Goal: Task Accomplishment & Management: Use online tool/utility

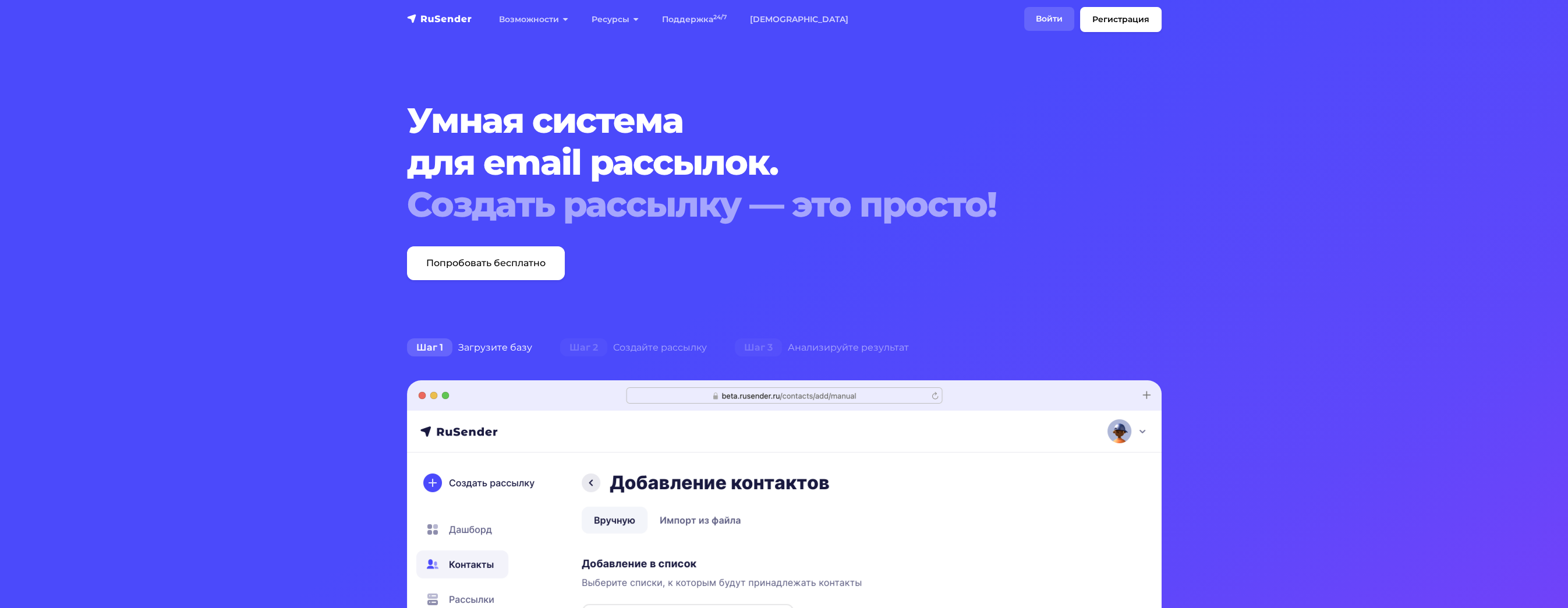
click at [1047, 14] on link "Войти" at bounding box center [1049, 18] width 50 height 24
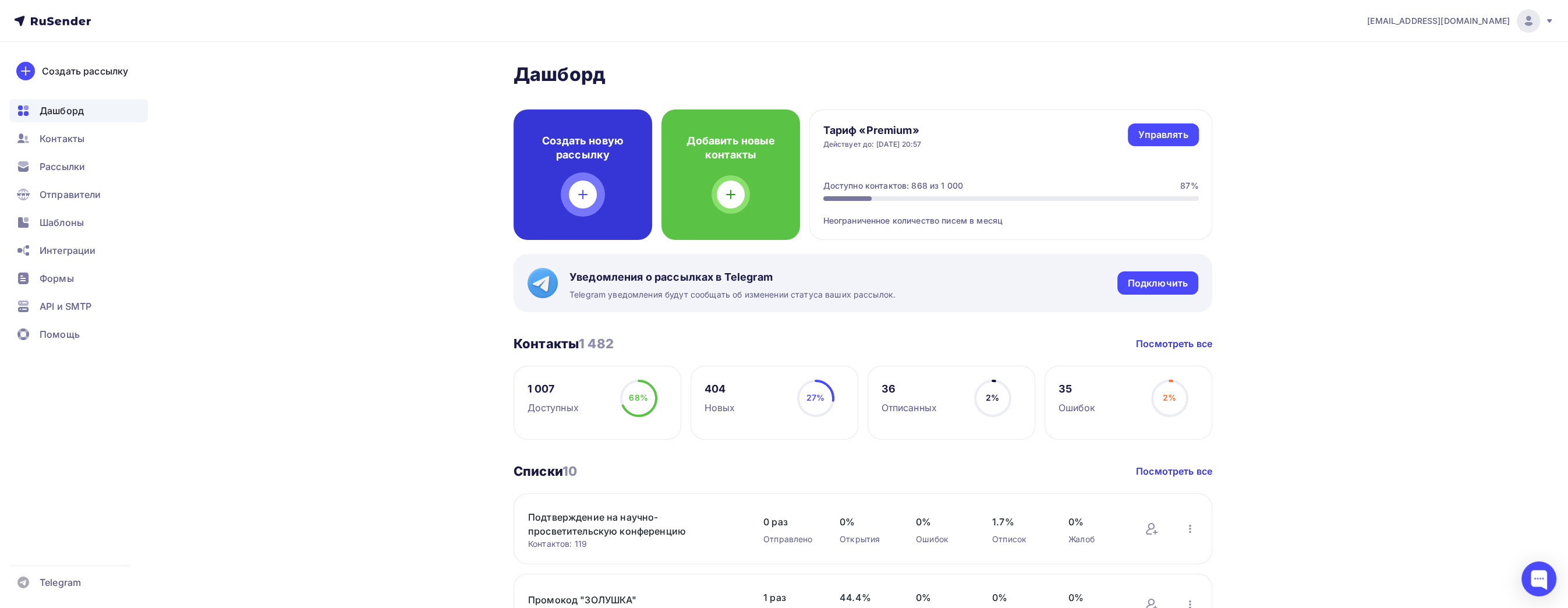
click at [576, 181] on div "Создать новую рассылку" at bounding box center [582, 175] width 138 height 130
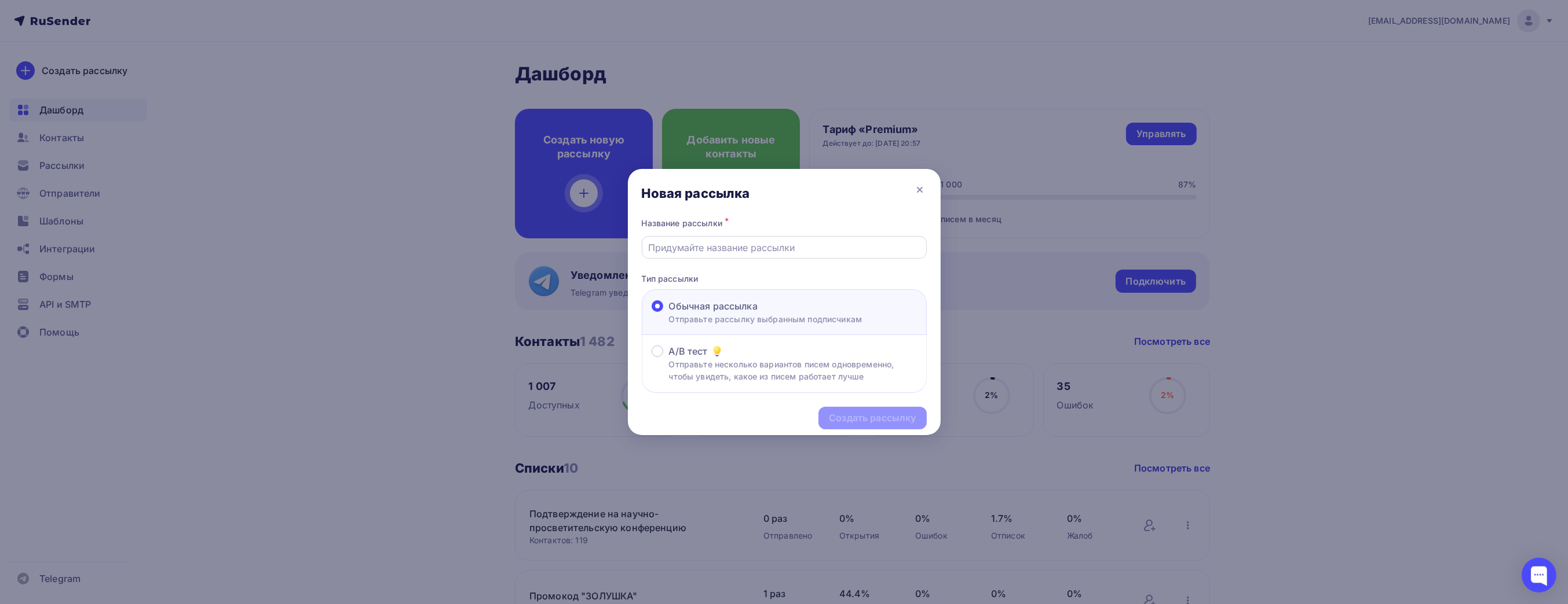
click at [810, 256] on div at bounding box center [784, 247] width 285 height 23
click at [817, 252] on input "text" at bounding box center [784, 248] width 271 height 14
type input "Подтвер"
click at [919, 191] on icon at bounding box center [920, 190] width 5 height 5
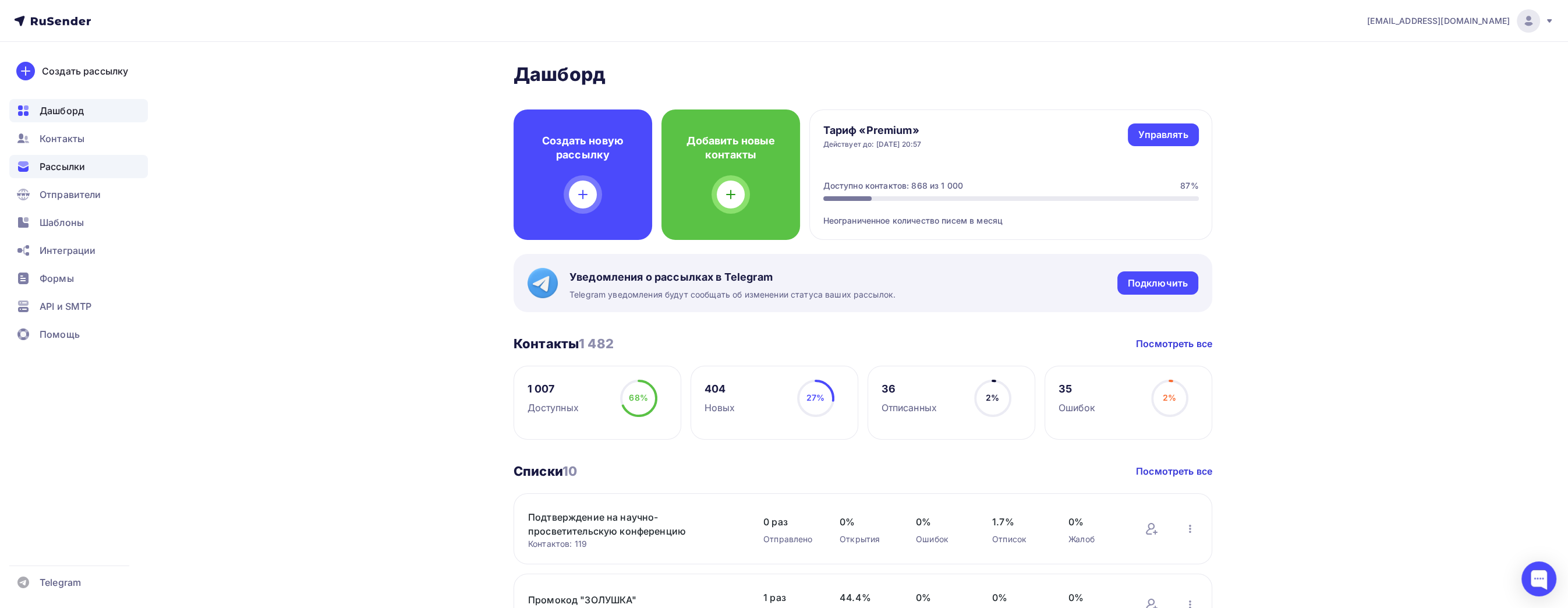
click at [84, 168] on span "Рассылки" at bounding box center [62, 167] width 45 height 14
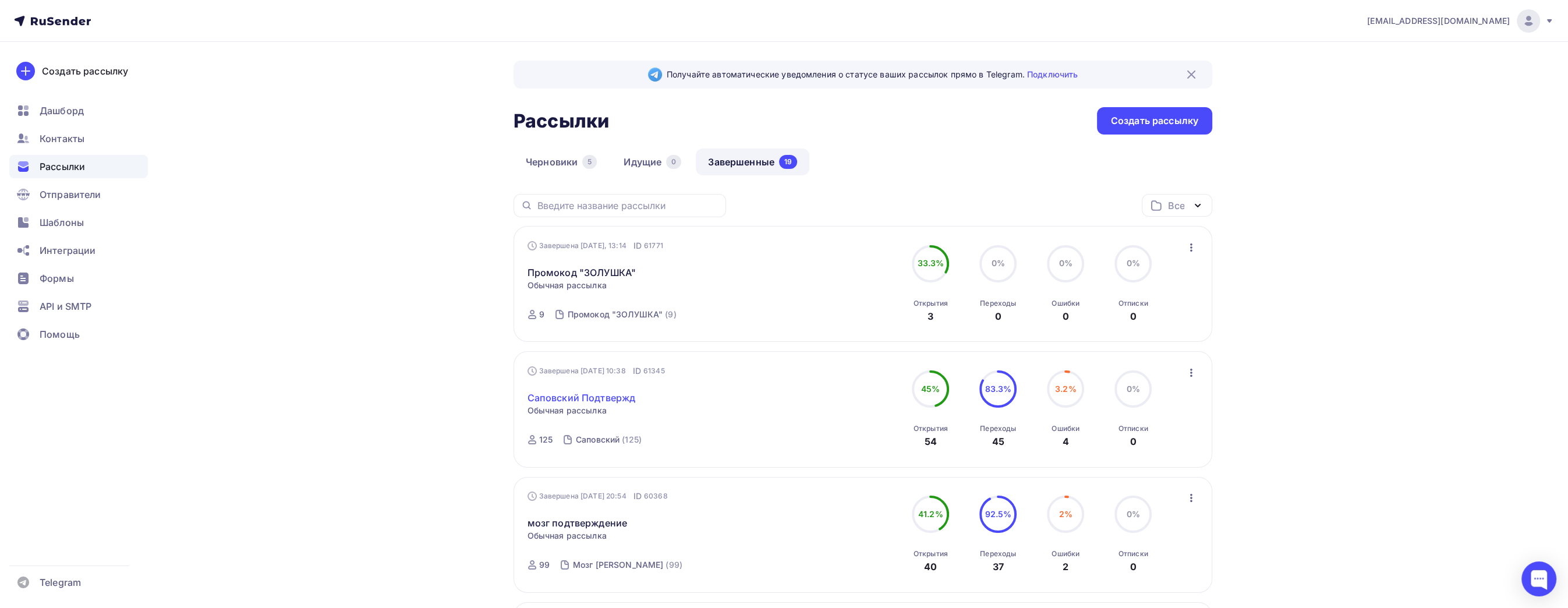
click at [618, 394] on link "Саповский Подтвержд" at bounding box center [581, 398] width 108 height 14
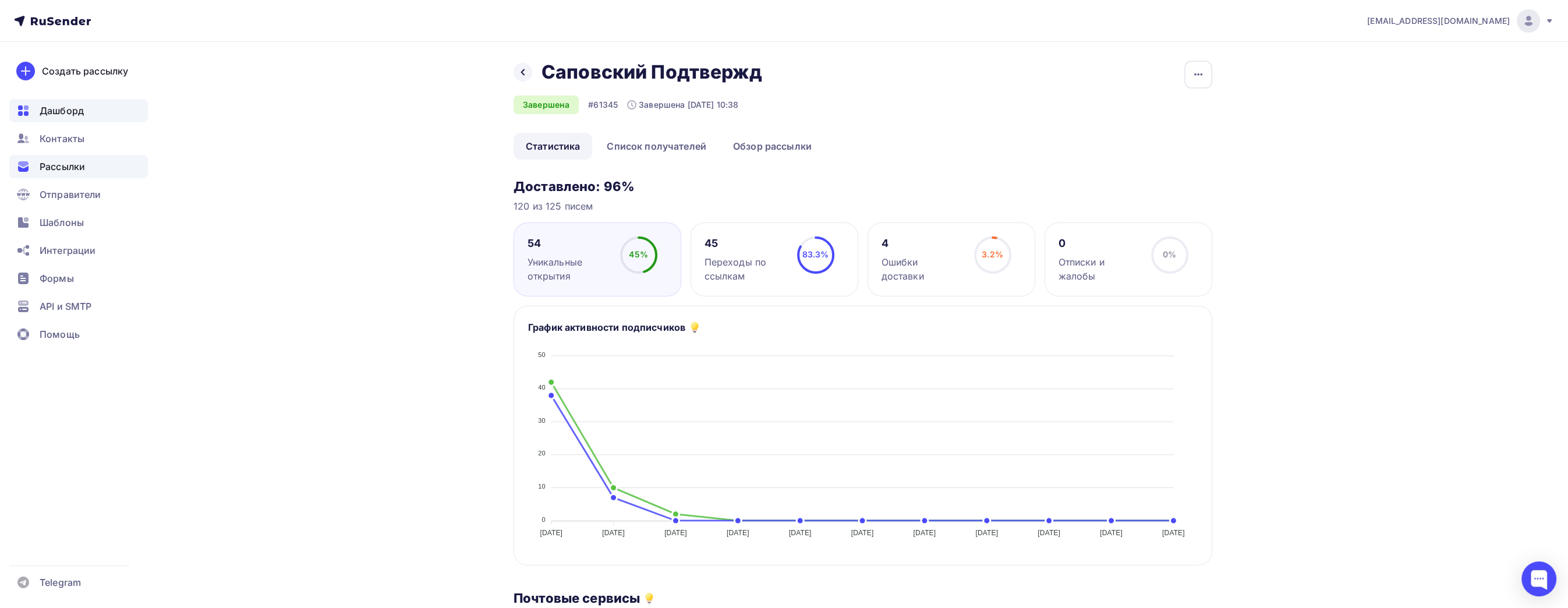
click at [102, 121] on div "Дашборд" at bounding box center [78, 111] width 138 height 23
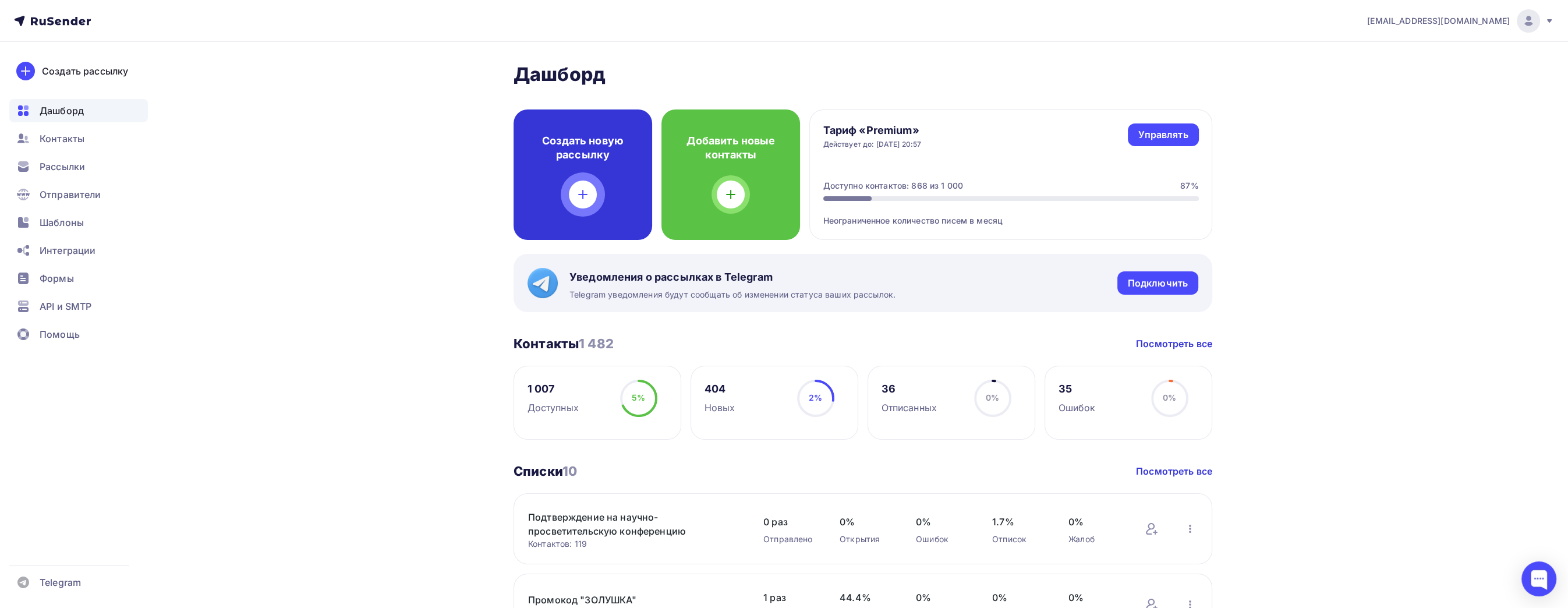
click at [636, 212] on div "Создать новую рассылку" at bounding box center [582, 175] width 138 height 130
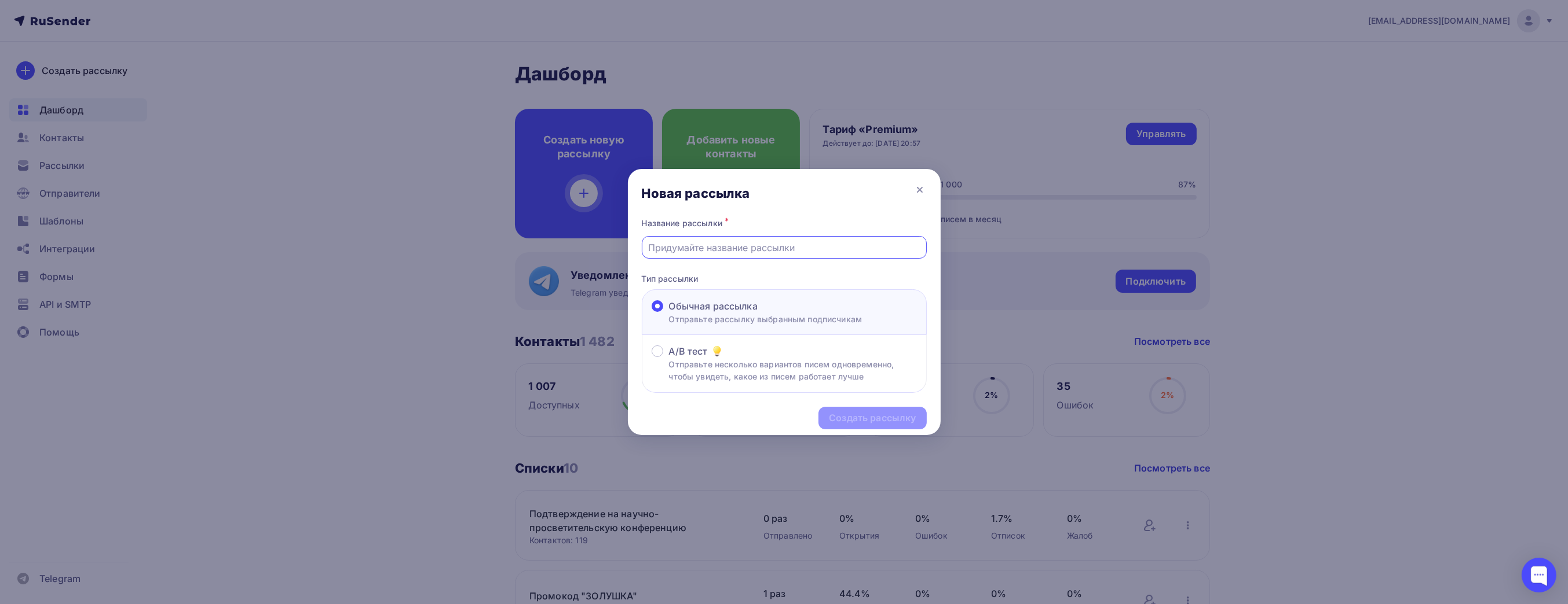
click at [790, 243] on input "text" at bounding box center [784, 248] width 271 height 14
type input "Подтверждение регистрации на конференцию"
click at [865, 416] on div "Создать рассылку" at bounding box center [872, 418] width 87 height 13
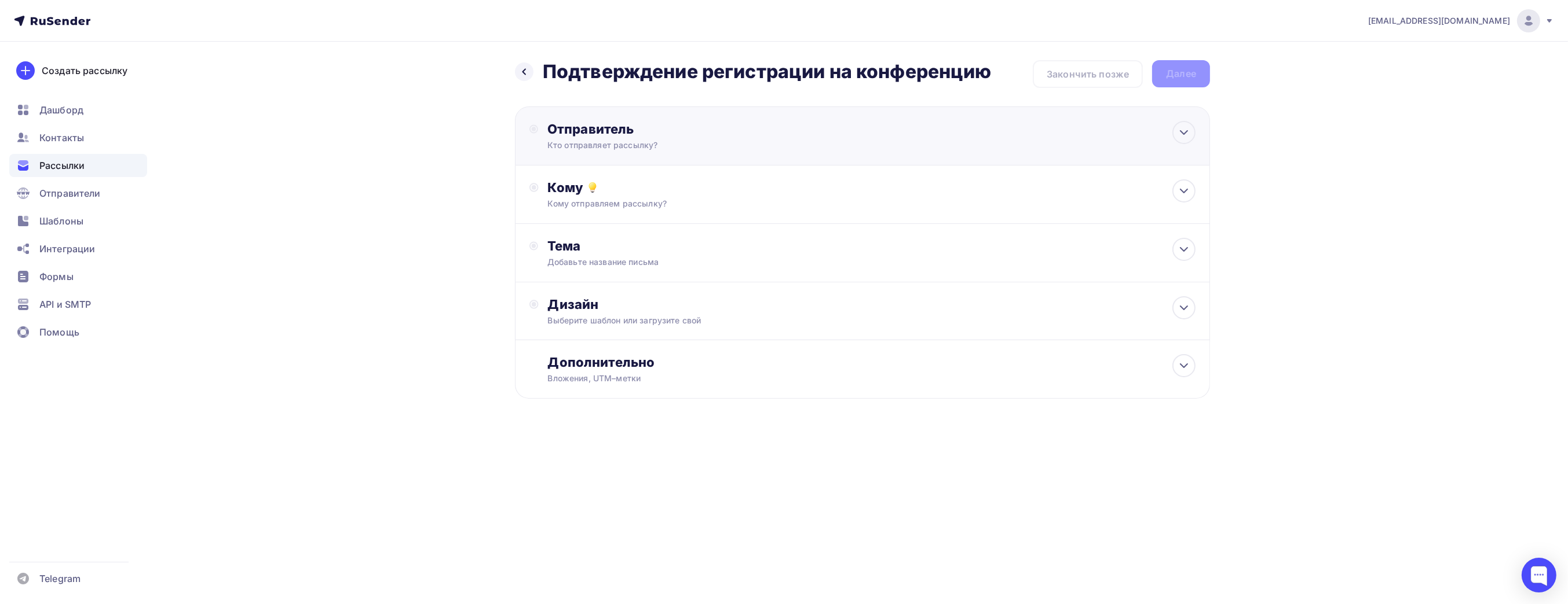
click at [998, 137] on div "Отправитель Кто отправляет рассылку? Email * [EMAIL_ADDRESS][DOMAIN_NAME] [EMAI…" at bounding box center [863, 136] width 695 height 59
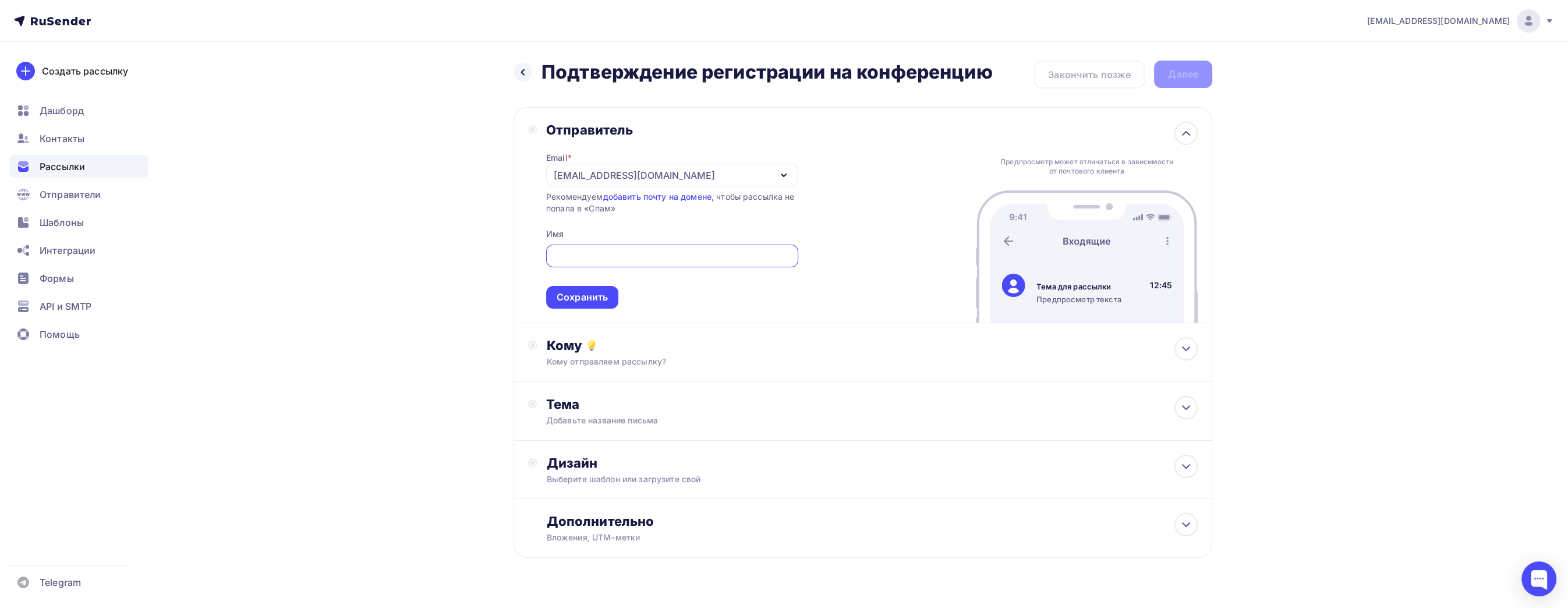
click at [706, 180] on div "[EMAIL_ADDRESS][DOMAIN_NAME]" at bounding box center [672, 175] width 252 height 23
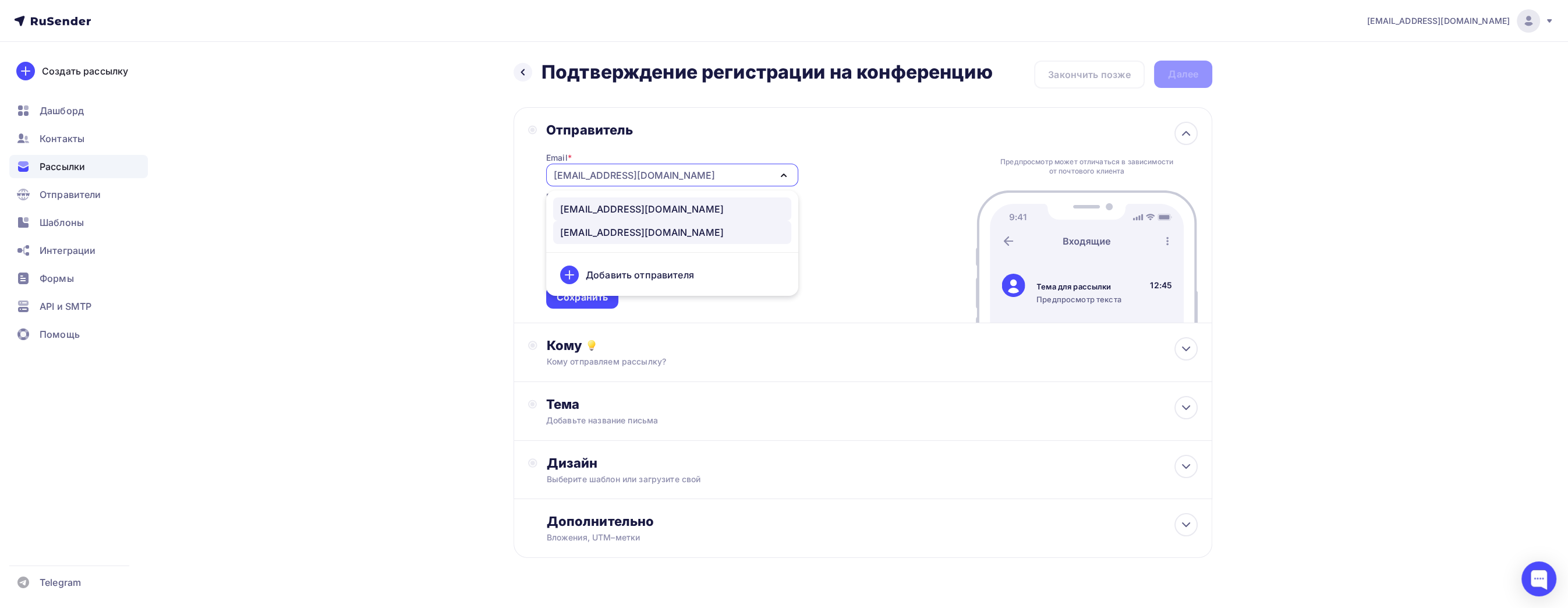
click at [677, 208] on div "[EMAIL_ADDRESS][DOMAIN_NAME]" at bounding box center [672, 209] width 224 height 14
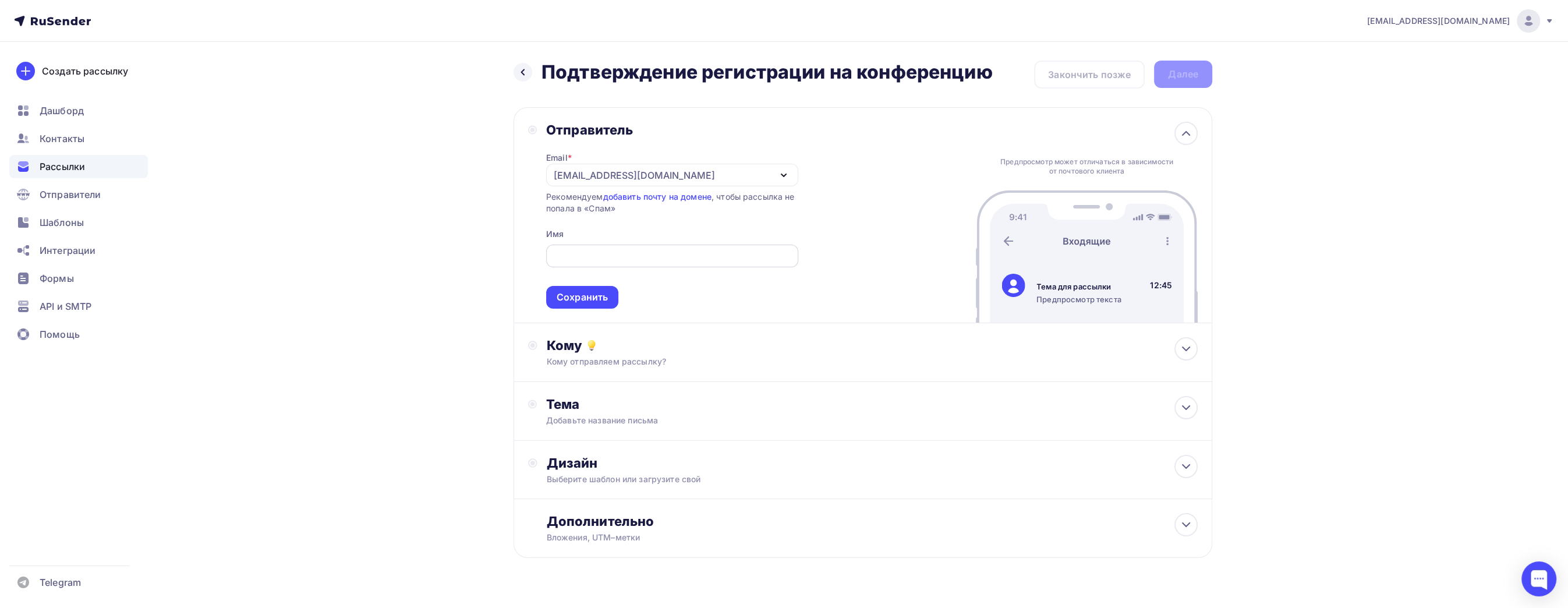
click at [675, 261] on input "text" at bounding box center [672, 256] width 239 height 14
type input "[PERSON_NAME]"
click at [700, 356] on div "Кому отправляем рассылку?" at bounding box center [840, 361] width 586 height 12
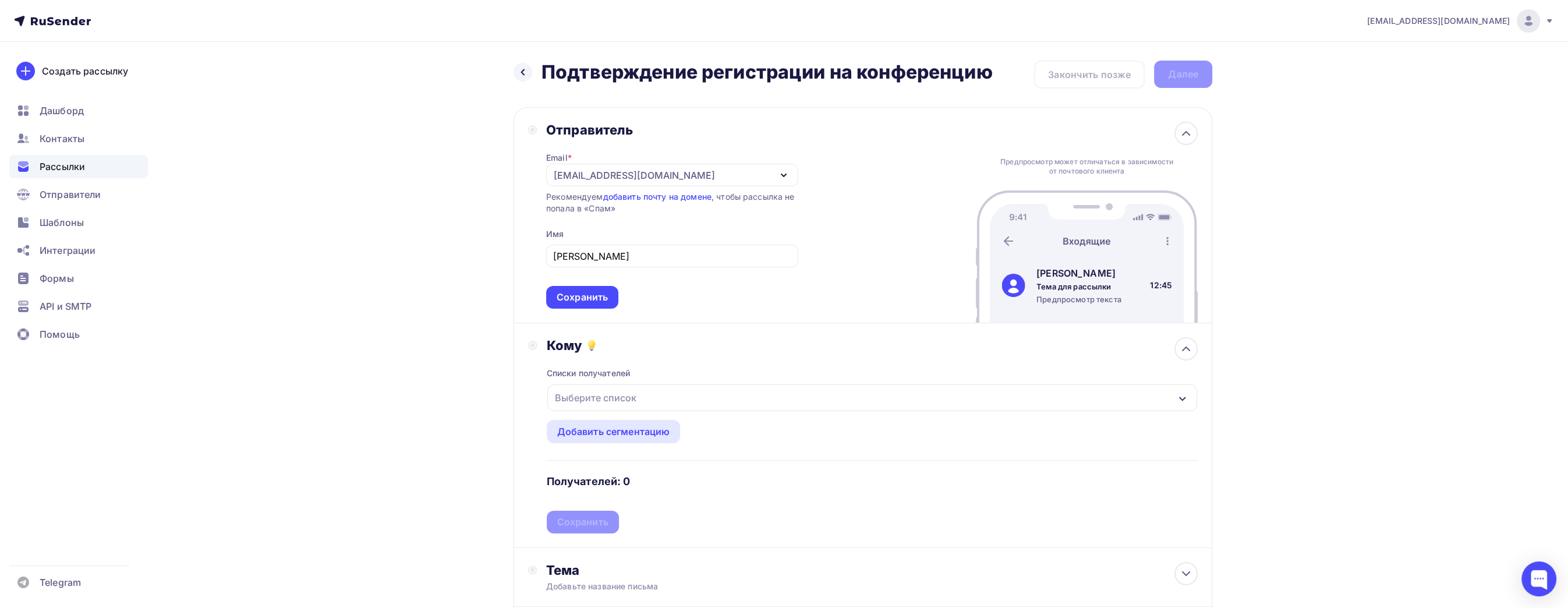
click at [693, 397] on div "Выберите список" at bounding box center [872, 398] width 650 height 27
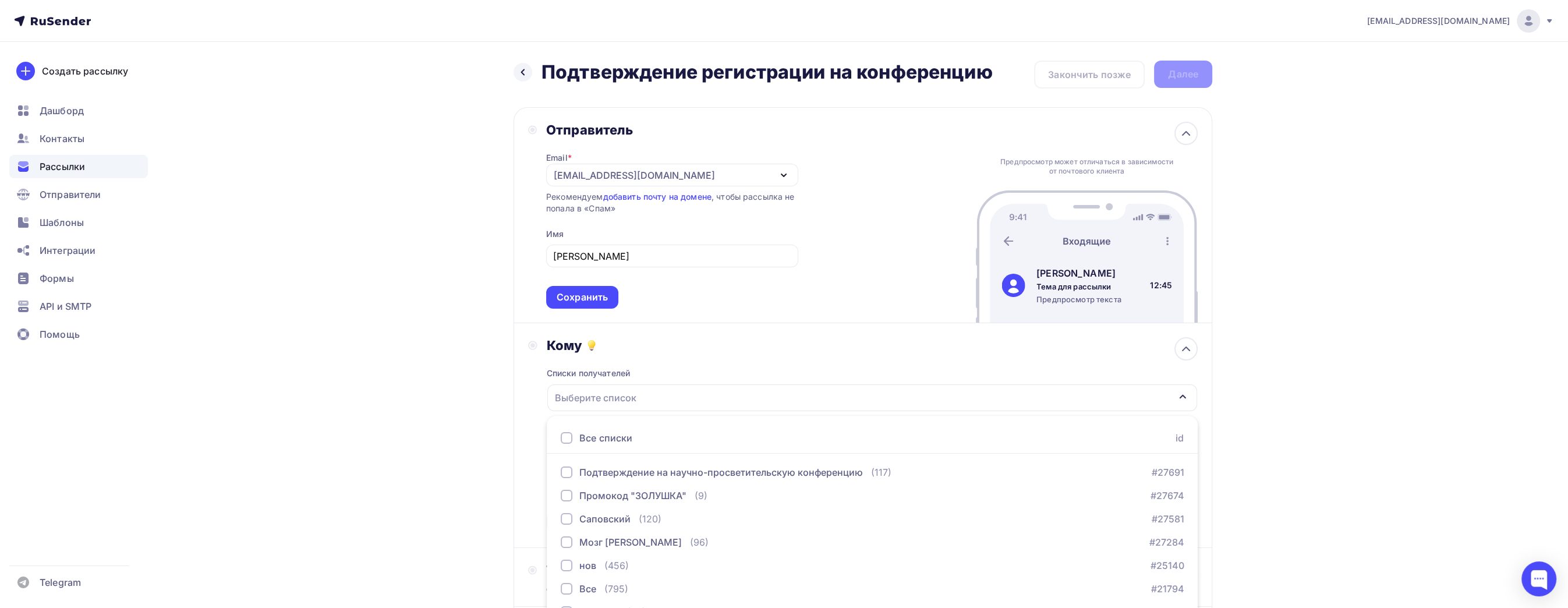
scroll to position [108, 0]
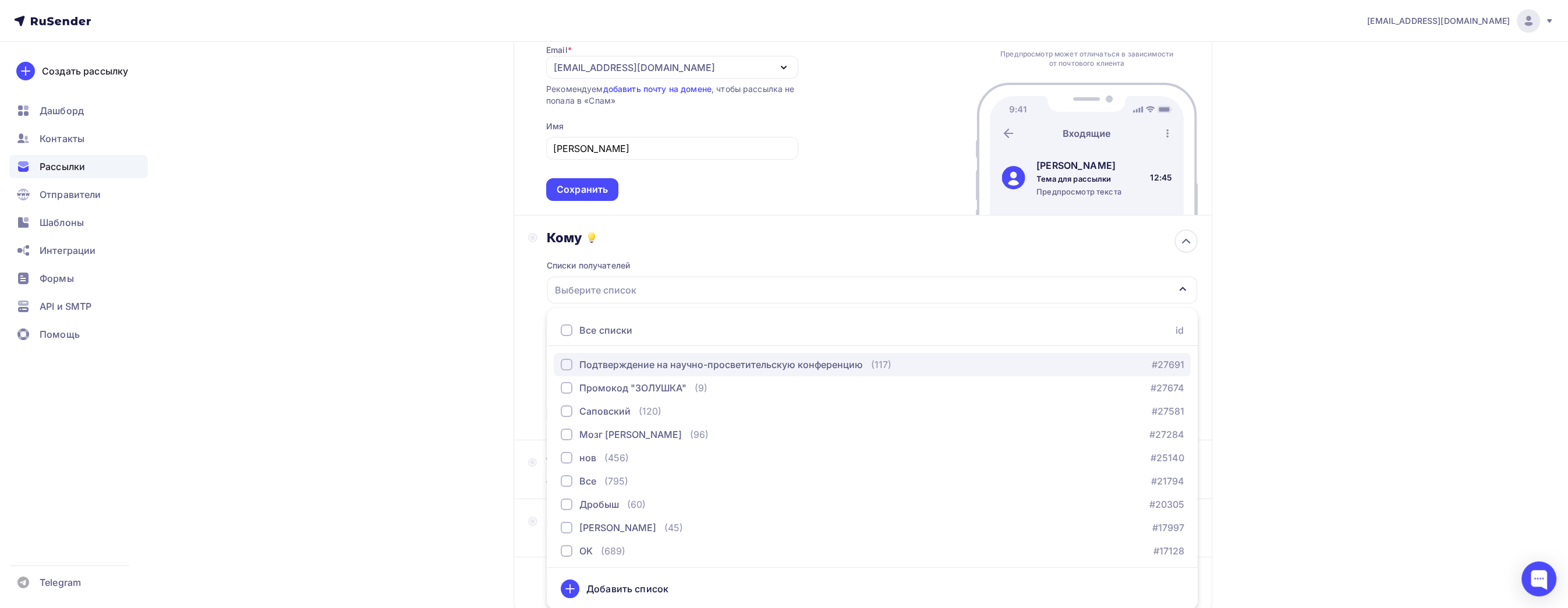
click at [686, 365] on div "Подтверждение на научно-просветительскую конференцию" at bounding box center [721, 364] width 283 height 14
click at [486, 415] on div "Назад Подтверждение регистрации на конференцию Подтверждение регистрации на кон…" at bounding box center [784, 312] width 954 height 757
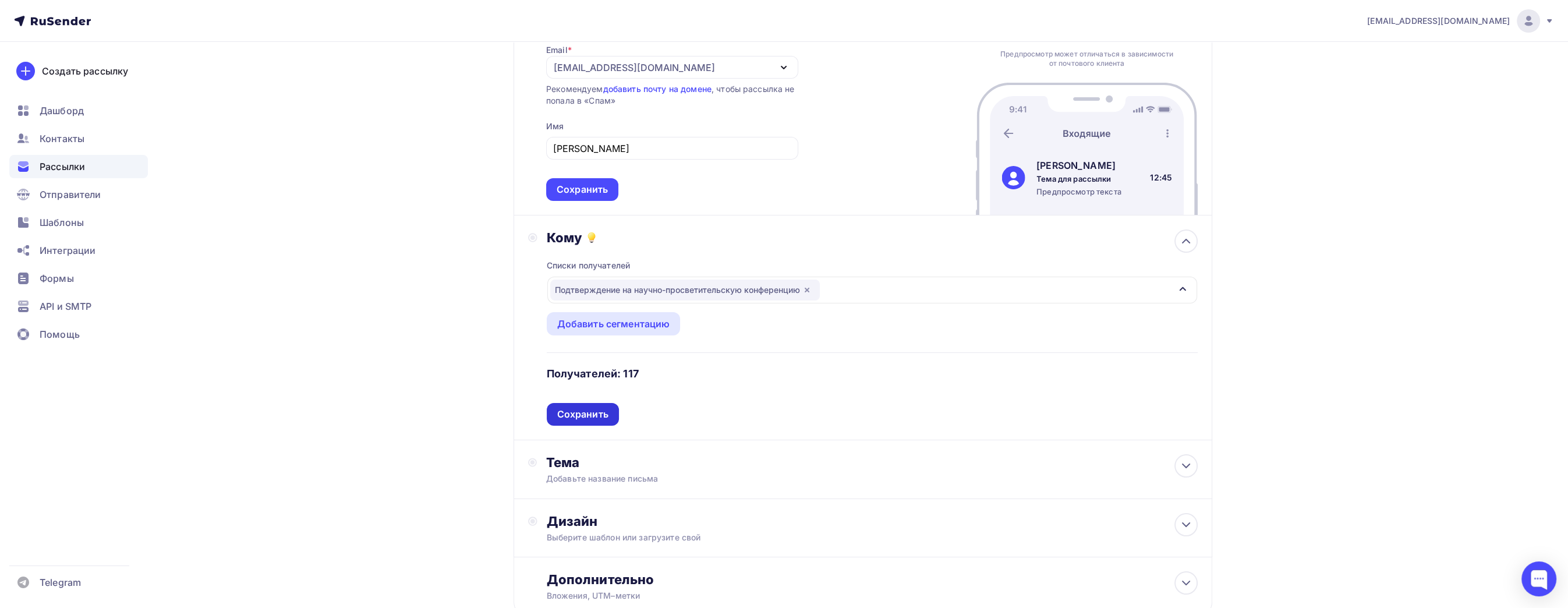
click at [592, 419] on div "Сохранить" at bounding box center [583, 415] width 72 height 23
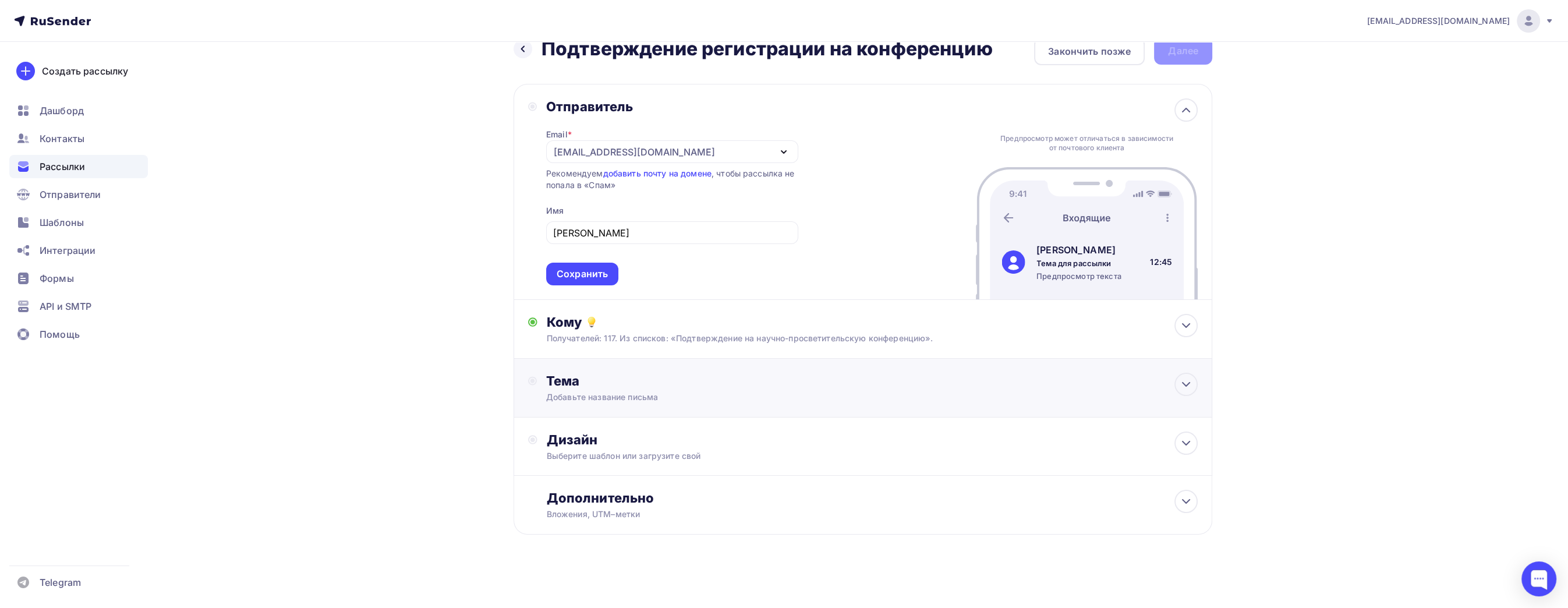
click at [654, 397] on div "Добавьте название письма" at bounding box center [650, 397] width 207 height 12
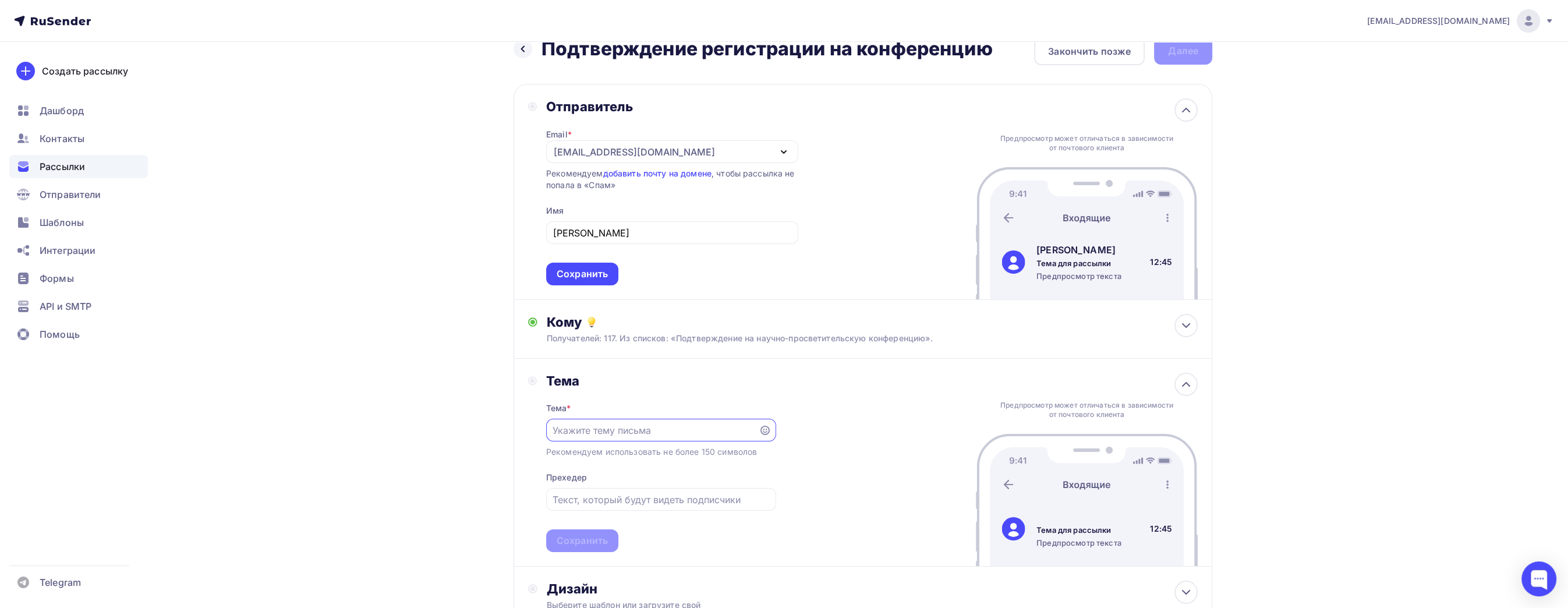
scroll to position [0, 0]
click at [696, 432] on input "text" at bounding box center [652, 431] width 199 height 14
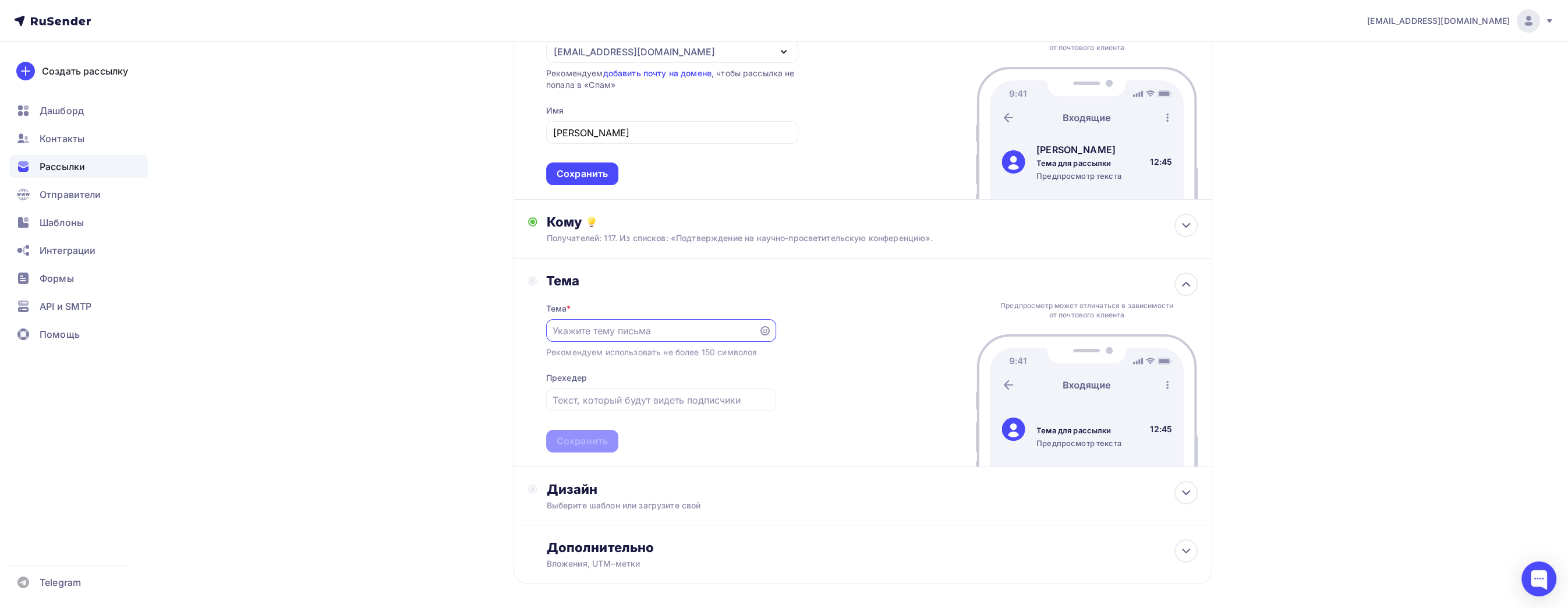
scroll to position [140, 0]
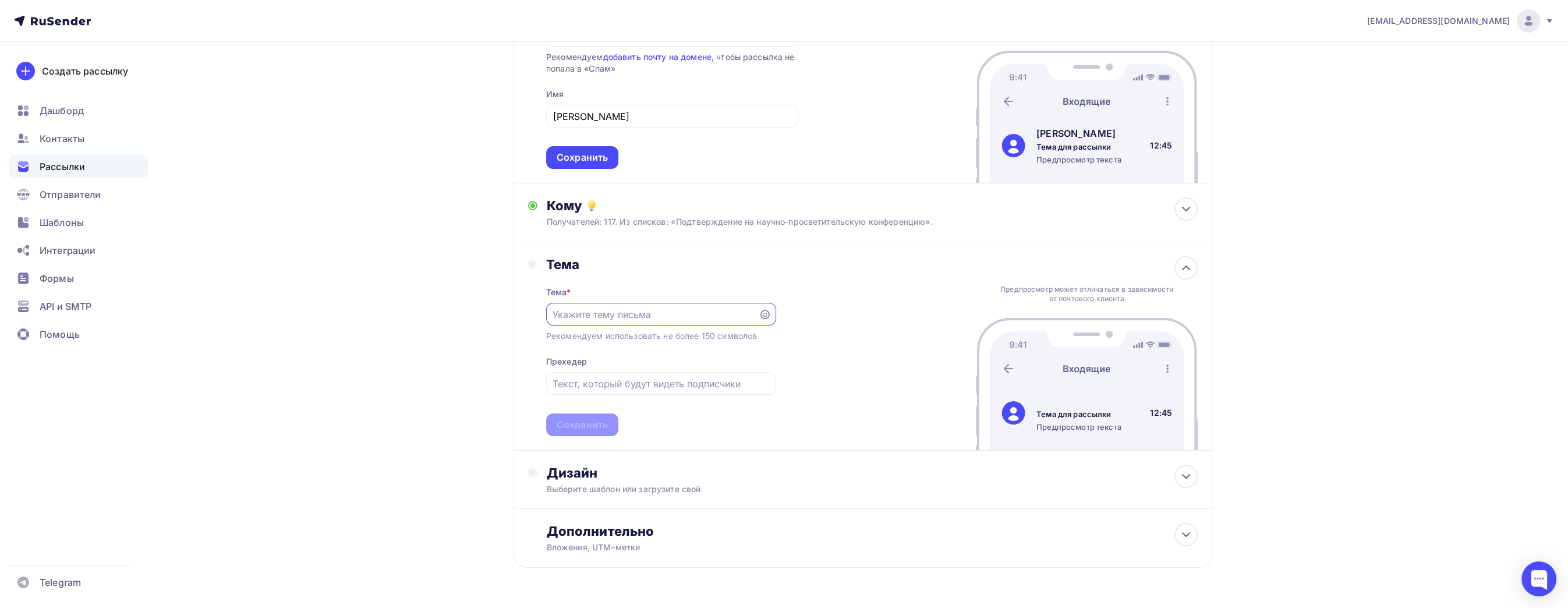
click at [639, 315] on input "text" at bounding box center [652, 314] width 199 height 14
paste input "✅Подтверждение участия"
type input "✅Подтверждение участия"
click at [679, 382] on input "text" at bounding box center [661, 384] width 217 height 14
paste input "«Учёный Сарёнок»"
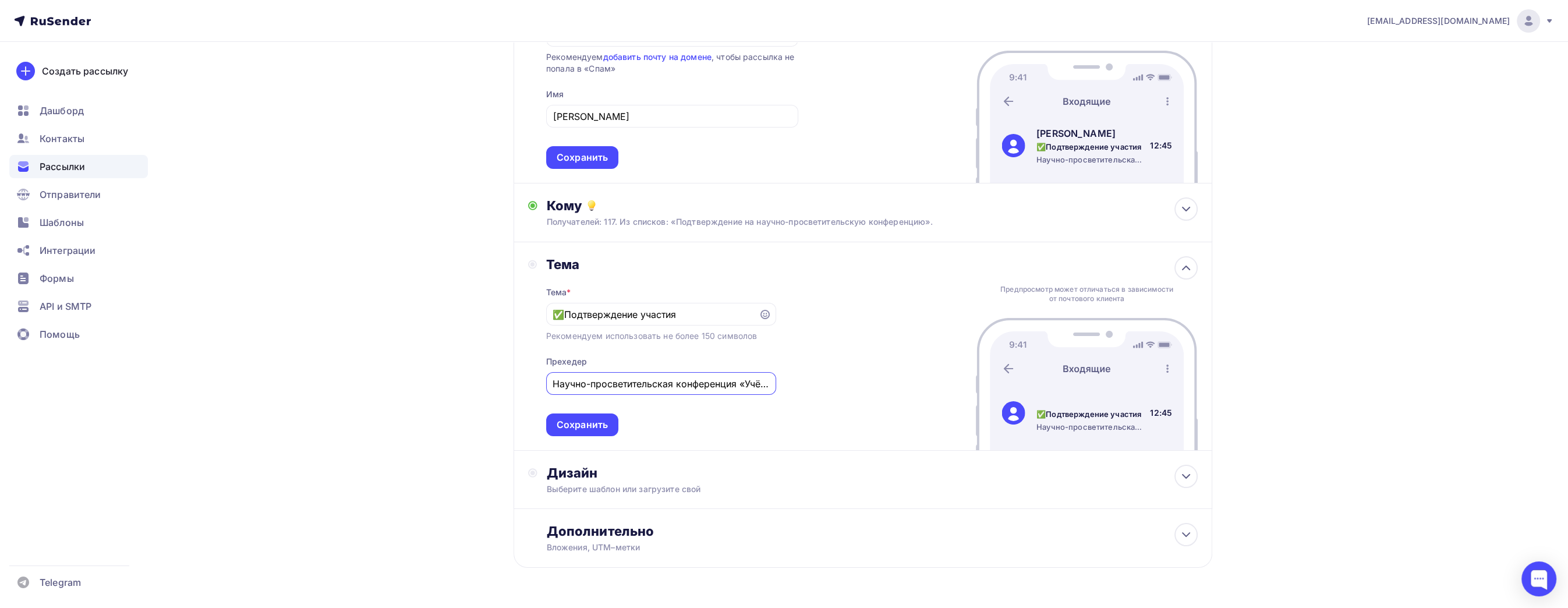
scroll to position [0, 57]
type input "Научно-просветительская конференция «Учёный Сарёнок»"
click at [373, 299] on div "Назад Подтверждение регистрации на конференцию Подтверждение регистрации на кон…" at bounding box center [784, 272] width 954 height 741
click at [601, 418] on div "Сохранить" at bounding box center [582, 425] width 51 height 13
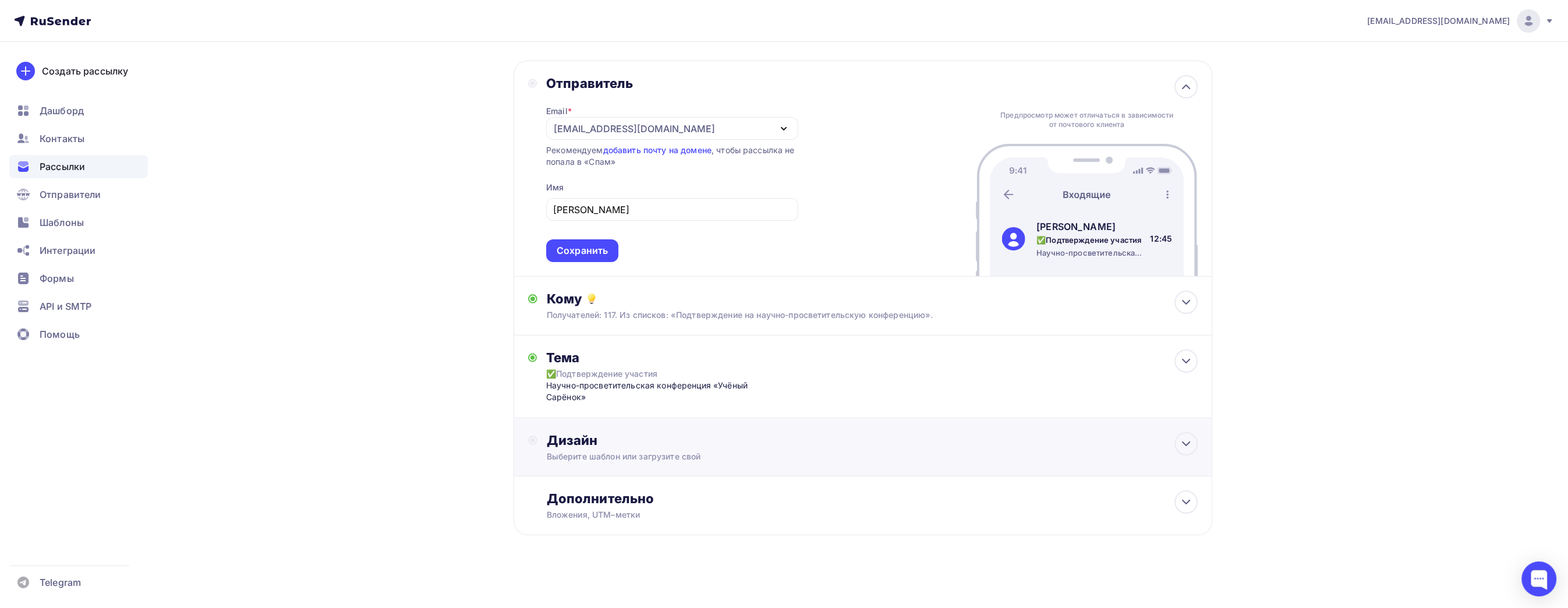
click at [656, 470] on div "Дизайн Выберите шаблон или загрузите свой" at bounding box center [863, 454] width 669 height 43
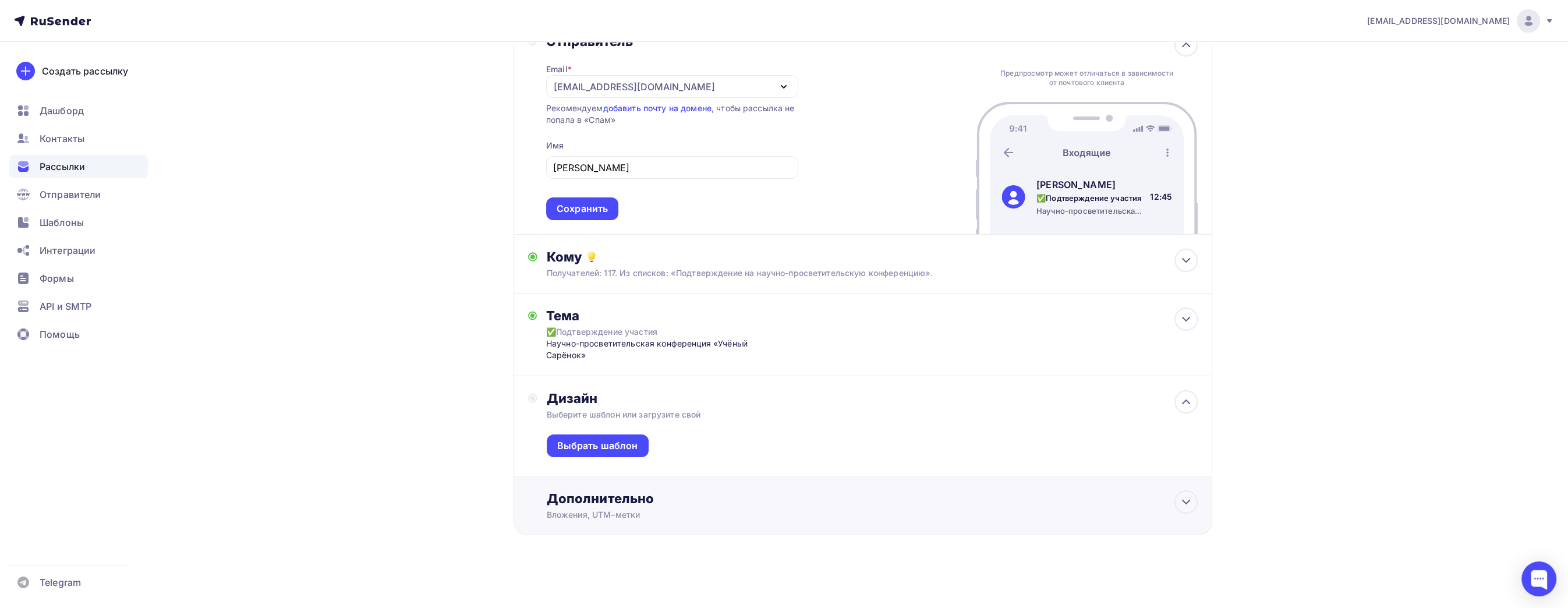
click at [667, 522] on div "Дополнительно Вложения, UTM–метки Вложения Добавить файл Максимальный суммарный…" at bounding box center [863, 506] width 699 height 59
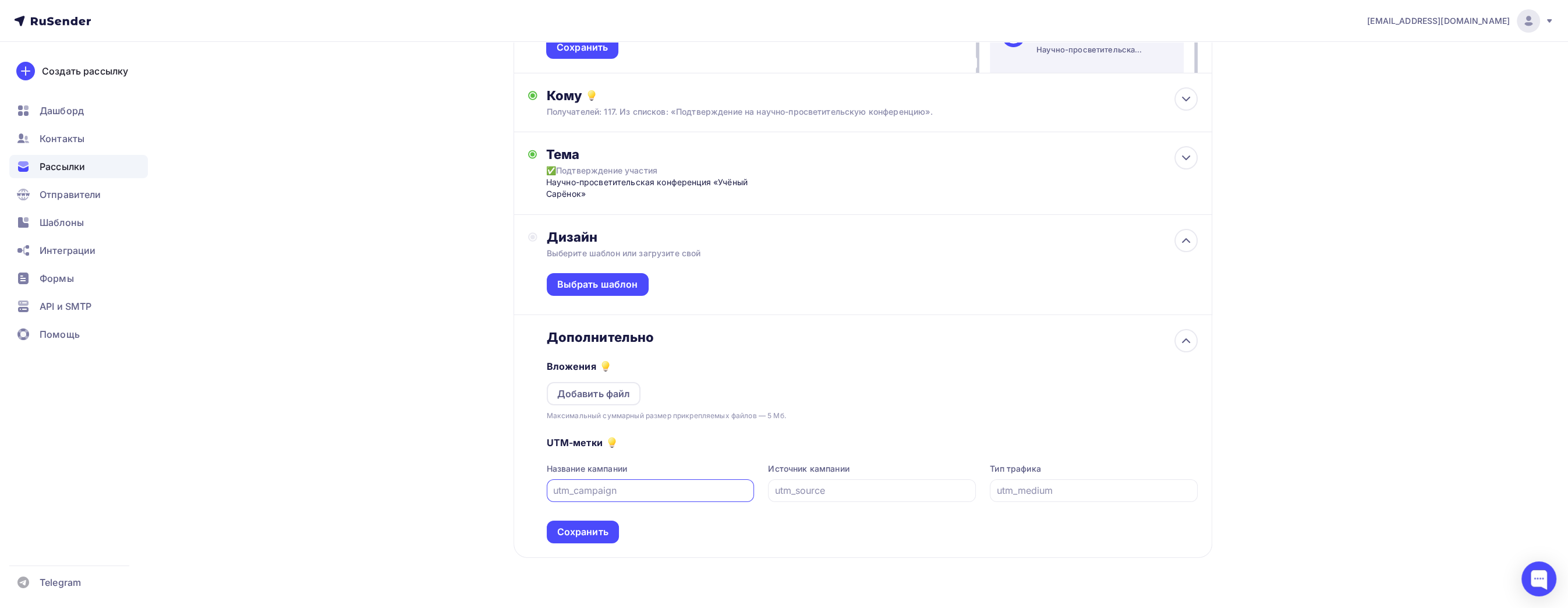
scroll to position [263, 0]
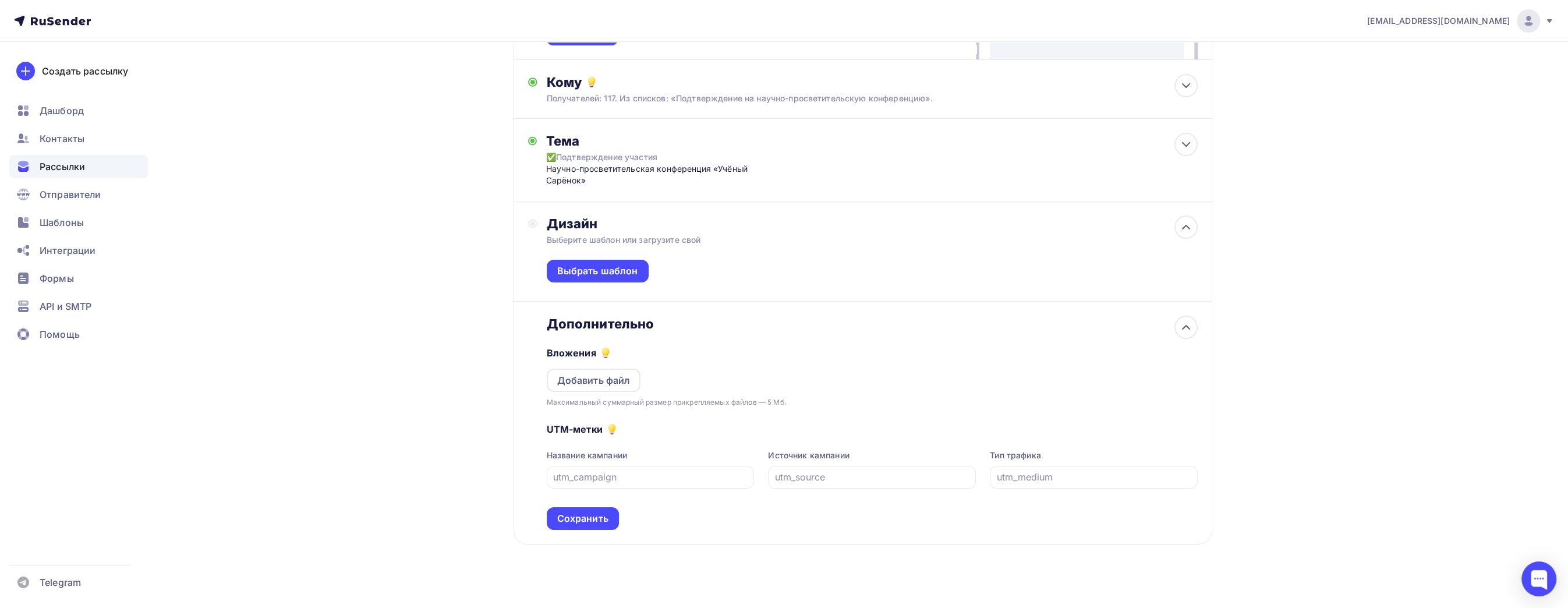
click at [693, 343] on div "Вложения Добавить файл Максимальный суммарный размер прикрепляемых файлов — 5 М…" at bounding box center [872, 370] width 651 height 77
click at [687, 326] on div "Дополнительно" at bounding box center [872, 324] width 651 height 17
click at [604, 271] on div "Выбрать шаблон" at bounding box center [598, 271] width 81 height 13
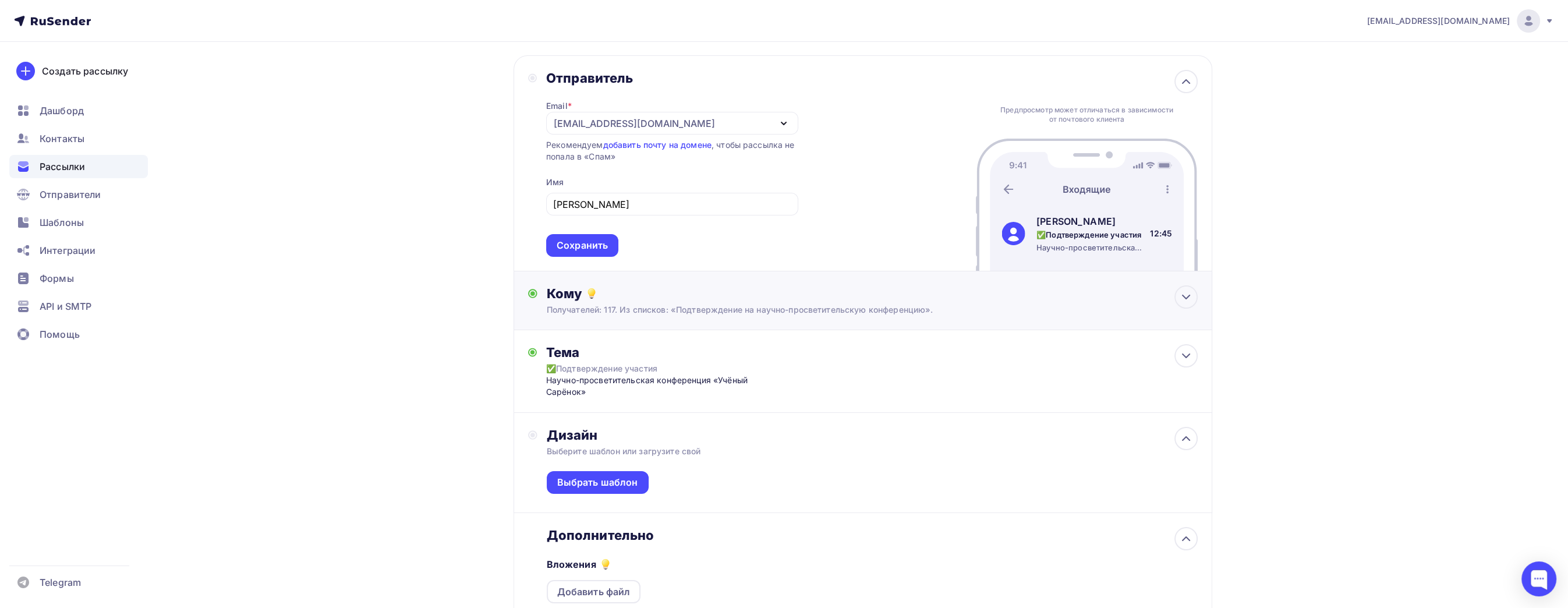
scroll to position [58, 0]
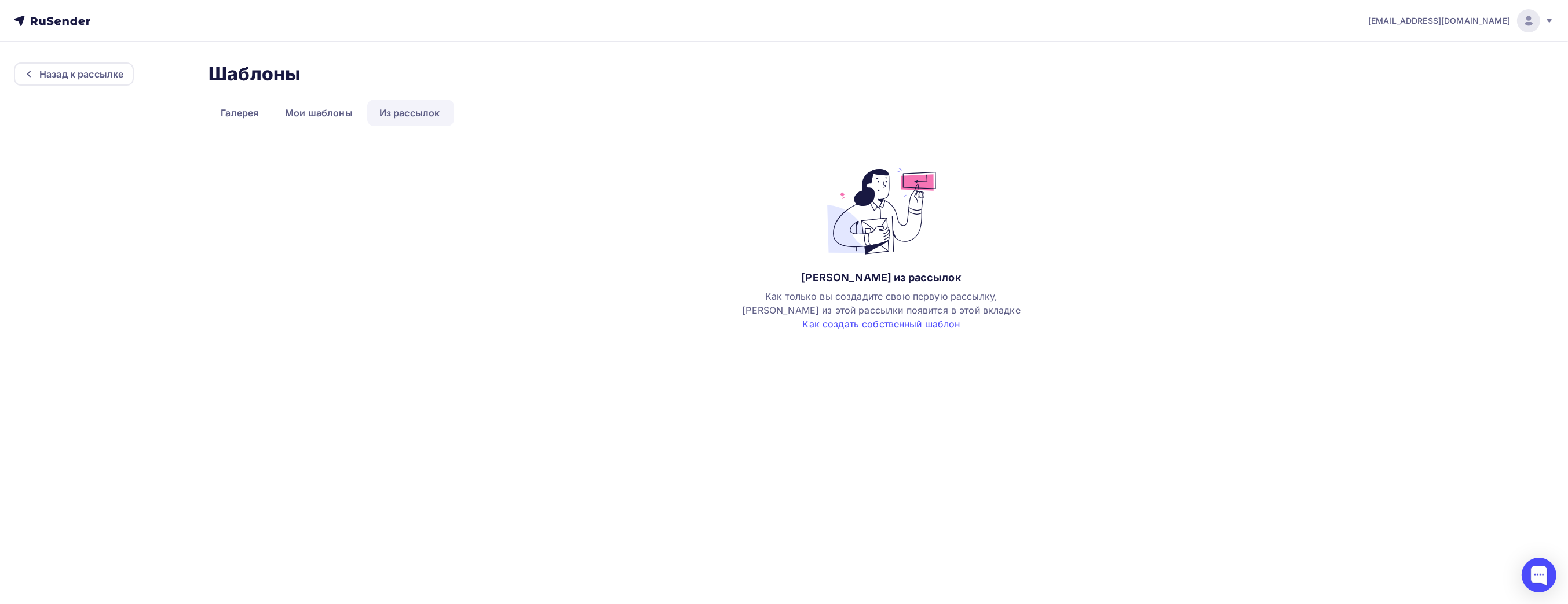
click at [604, 471] on div "[EMAIL_ADDRESS][DOMAIN_NAME] Аккаунт Тарифы Выйти Назад к рассылке Шаблоны Шабл…" at bounding box center [784, 302] width 1568 height 604
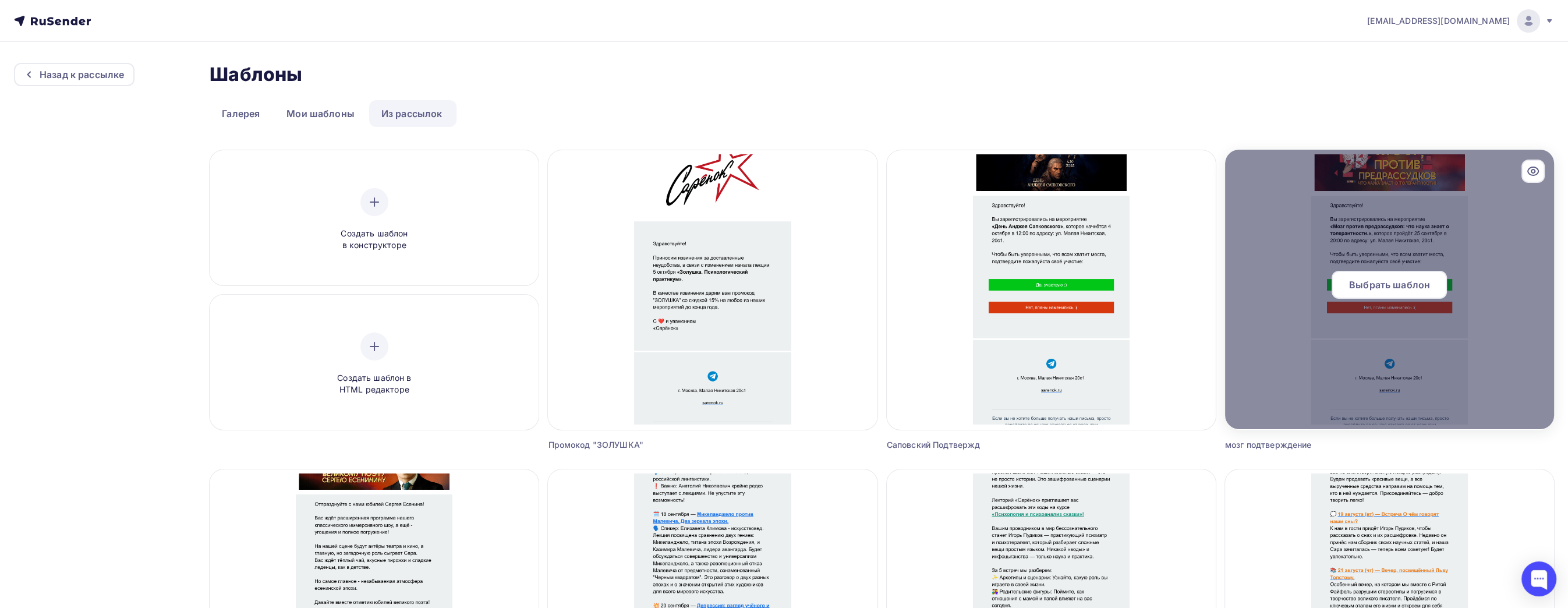
click at [1390, 287] on span "Выбрать шаблон" at bounding box center [1389, 285] width 81 height 14
click at [1403, 281] on span "Выбрать шаблон" at bounding box center [1389, 285] width 81 height 14
click at [1380, 292] on div "Выбрать шаблон" at bounding box center [1389, 285] width 115 height 28
click at [1344, 331] on div at bounding box center [1389, 290] width 329 height 280
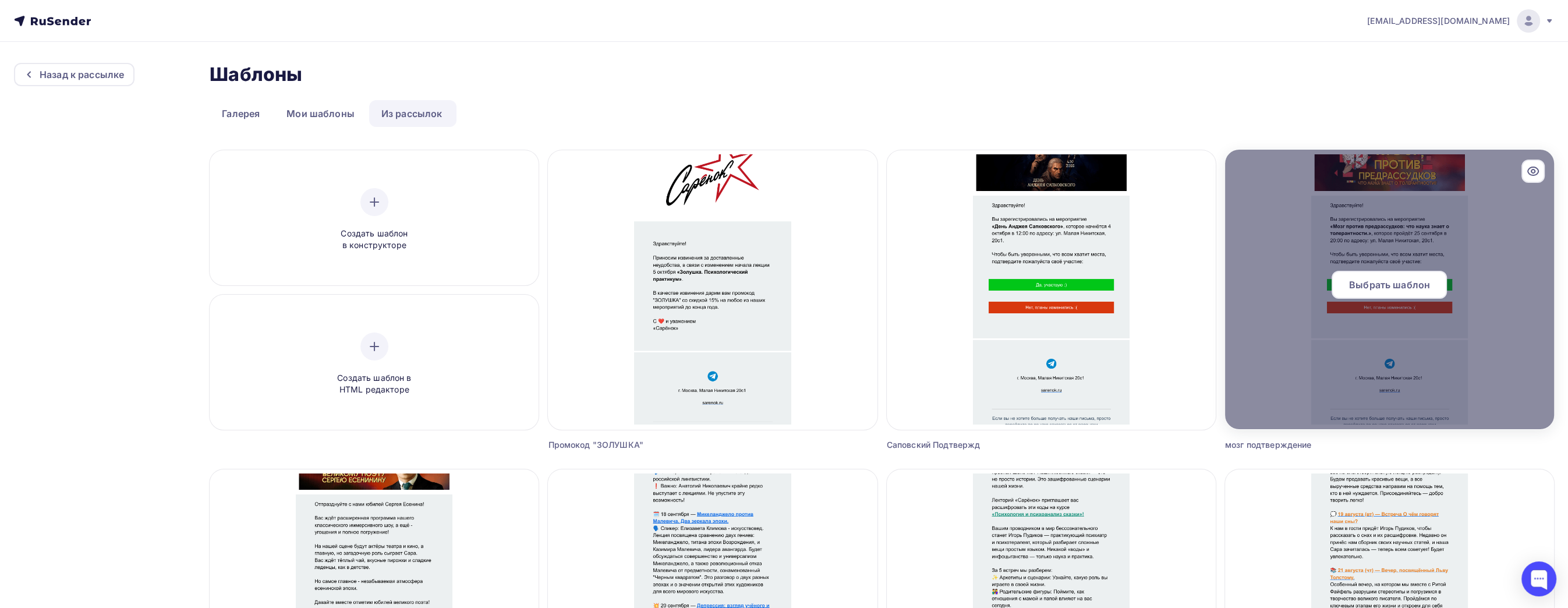
click at [1389, 293] on div "Выбрать шаблон" at bounding box center [1389, 285] width 115 height 28
click at [1537, 167] on div at bounding box center [1533, 171] width 23 height 23
click at [1529, 172] on icon at bounding box center [1533, 171] width 14 height 14
click at [1386, 295] on div "Выбрать шаблон" at bounding box center [1389, 285] width 115 height 28
click at [1533, 168] on icon at bounding box center [1533, 171] width 14 height 14
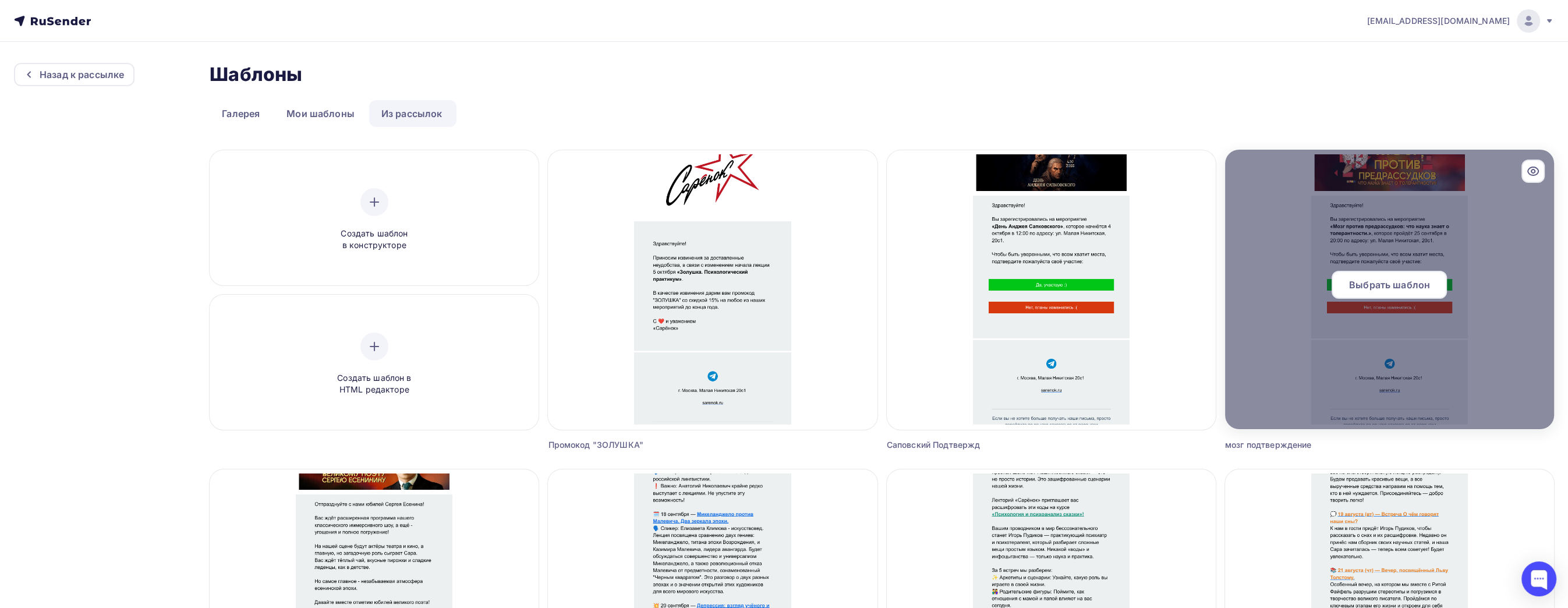
click at [1532, 170] on icon at bounding box center [1533, 171] width 4 height 4
click at [1368, 296] on div "Выбрать шаблон" at bounding box center [1389, 285] width 115 height 28
drag, startPoint x: 1523, startPoint y: 192, endPoint x: 1513, endPoint y: 199, distance: 12.2
click at [1513, 198] on div at bounding box center [1389, 290] width 329 height 280
click at [1415, 282] on span "Выбрать шаблон" at bounding box center [1389, 285] width 81 height 14
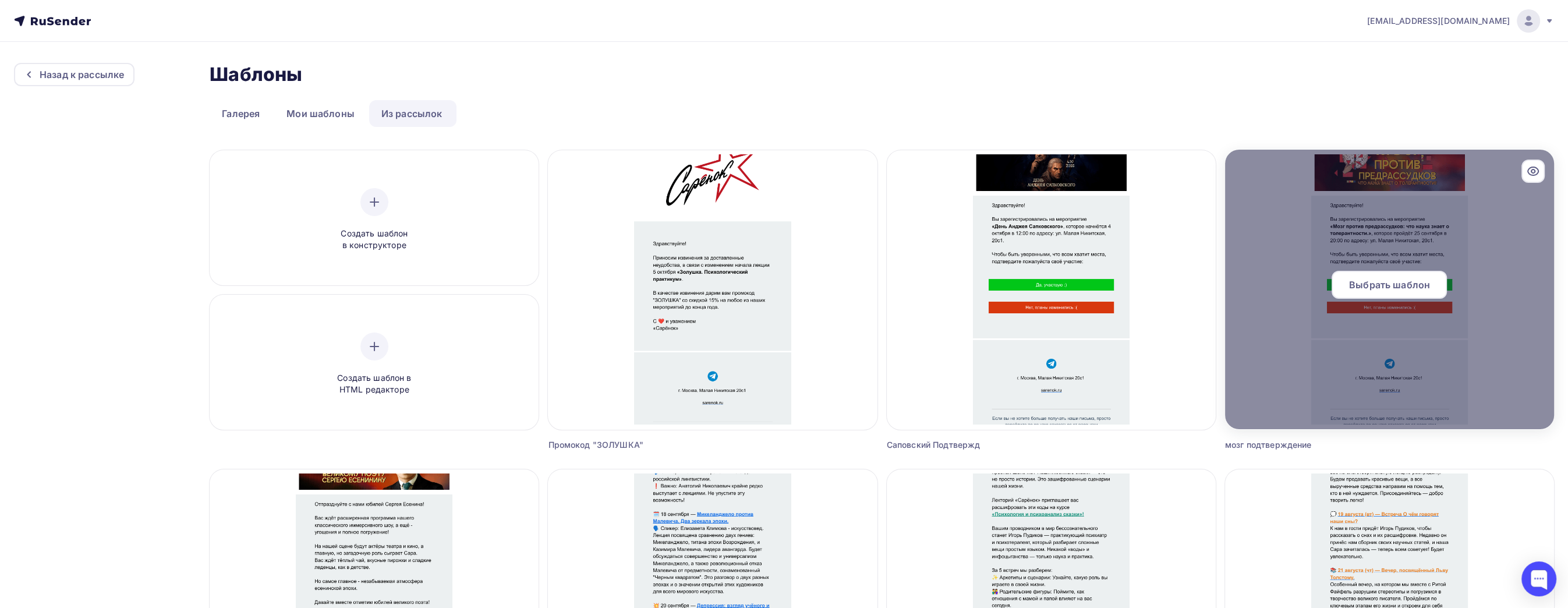
click at [1438, 285] on div "Выбрать шаблон" at bounding box center [1389, 285] width 115 height 28
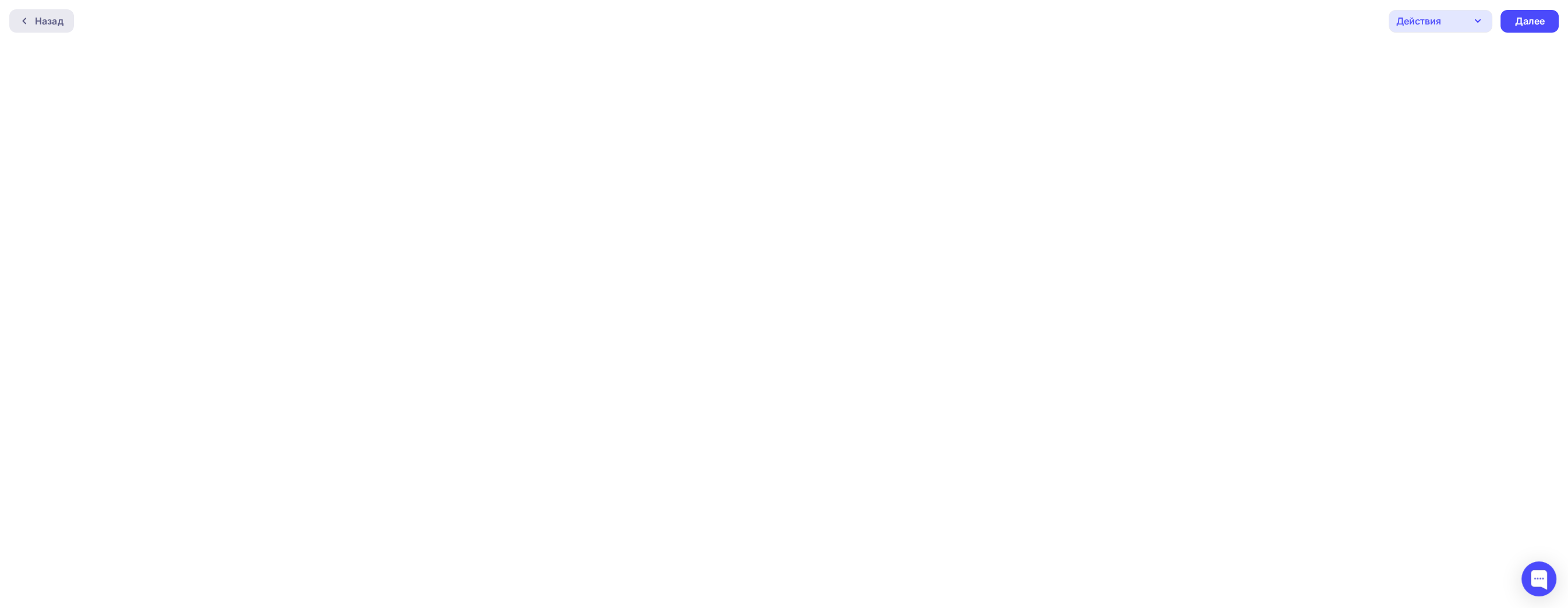
click at [45, 31] on div "Назад" at bounding box center [42, 21] width 65 height 23
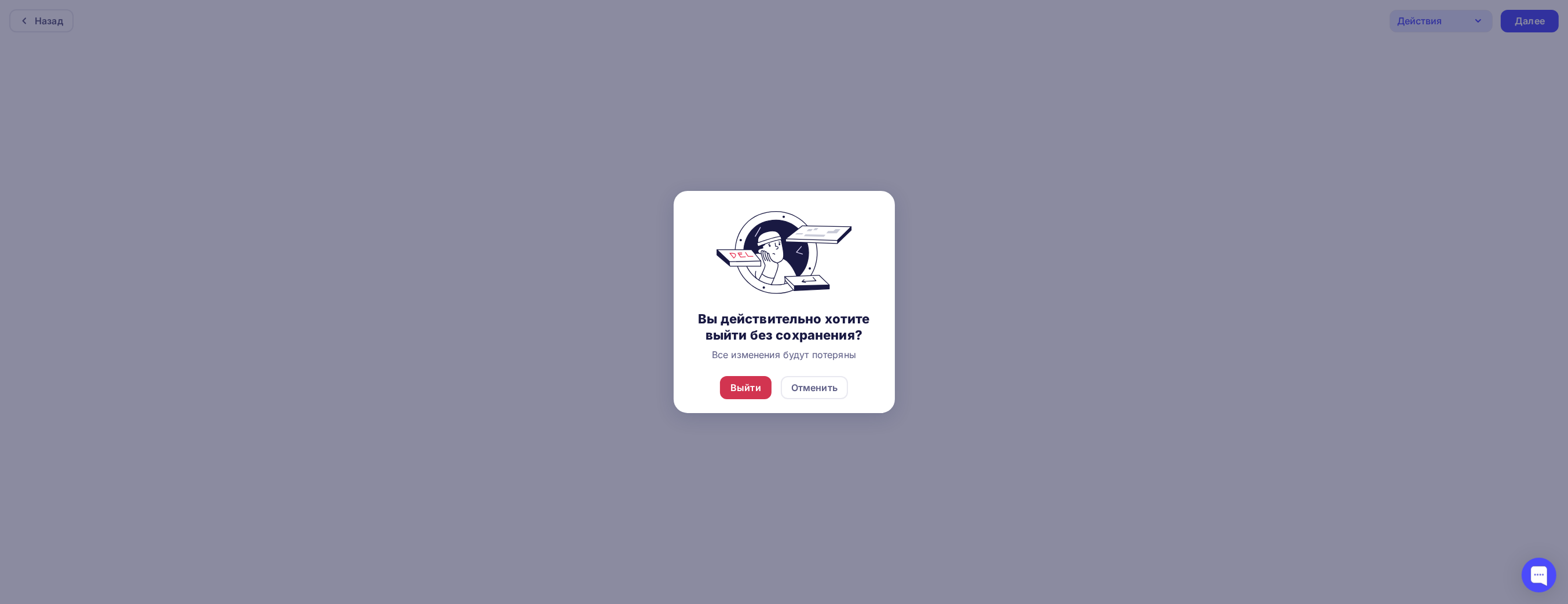
click at [747, 384] on div "Выйти" at bounding box center [746, 387] width 30 height 14
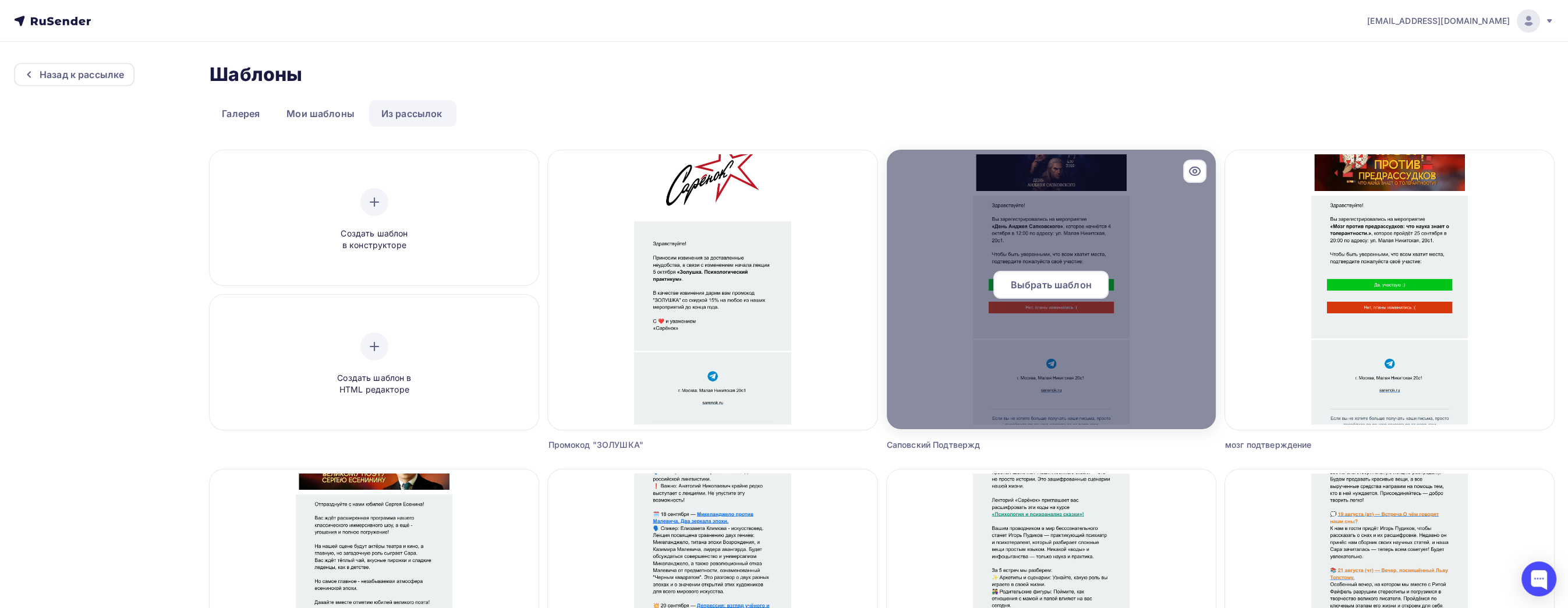
click at [1053, 287] on span "Выбрать шаблон" at bounding box center [1051, 285] width 81 height 14
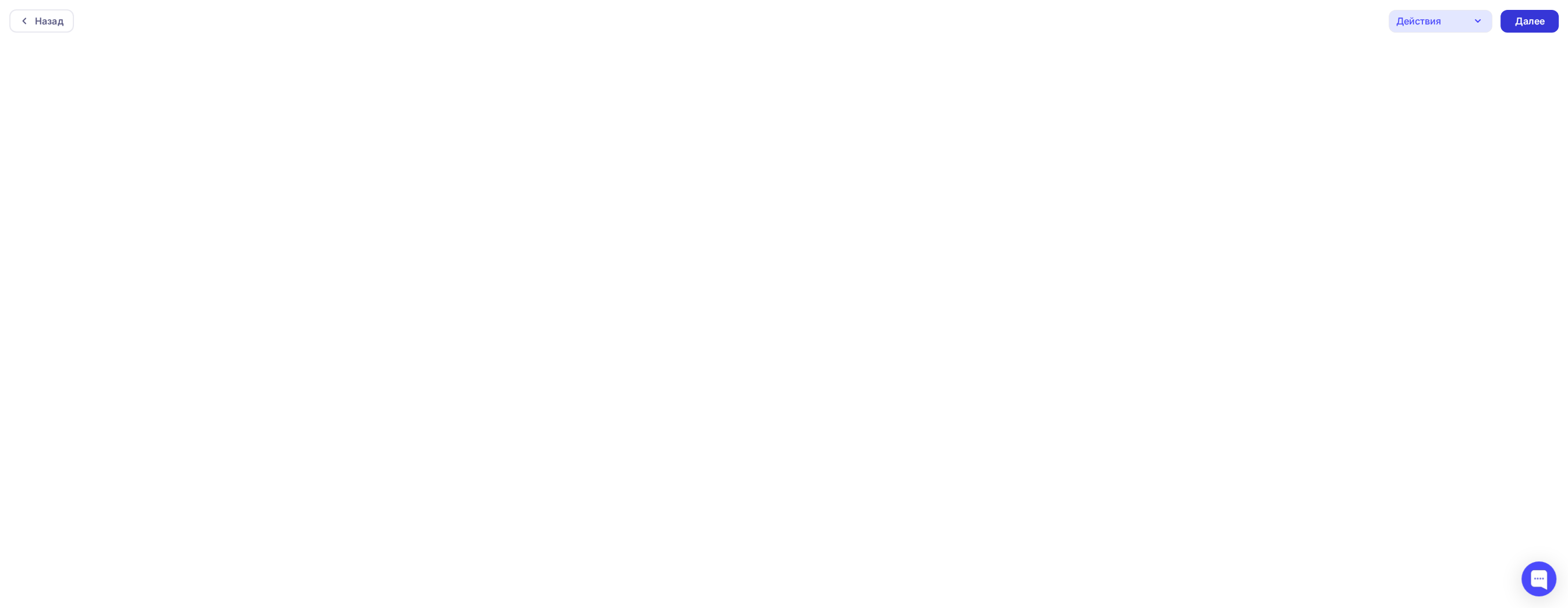
click at [1544, 15] on div "Далее" at bounding box center [1529, 21] width 30 height 13
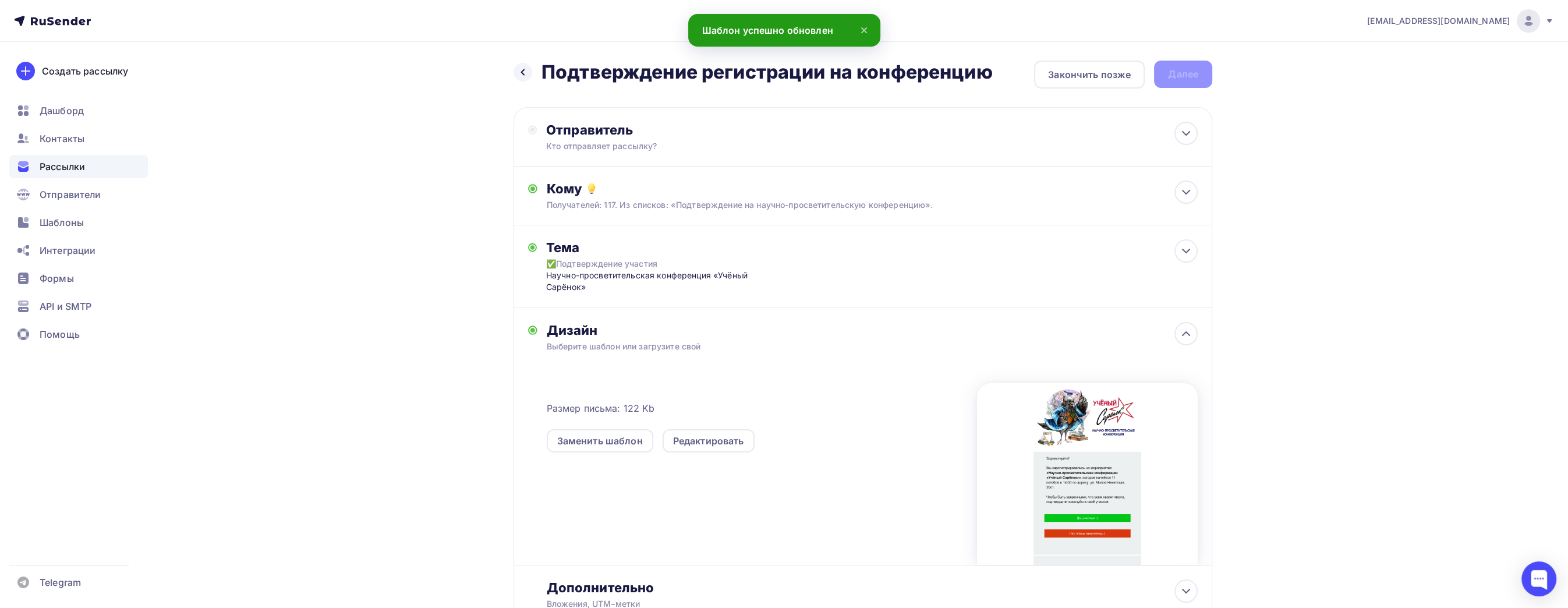
click at [403, 342] on div "Назад Подтверждение регистрации на конференцию Подтверждение регистрации на кон…" at bounding box center [784, 371] width 954 height 658
click at [964, 157] on div "Отправитель Кто отправляет рассылку? Email * [EMAIL_ADDRESS][DOMAIN_NAME] [EMAI…" at bounding box center [863, 137] width 699 height 59
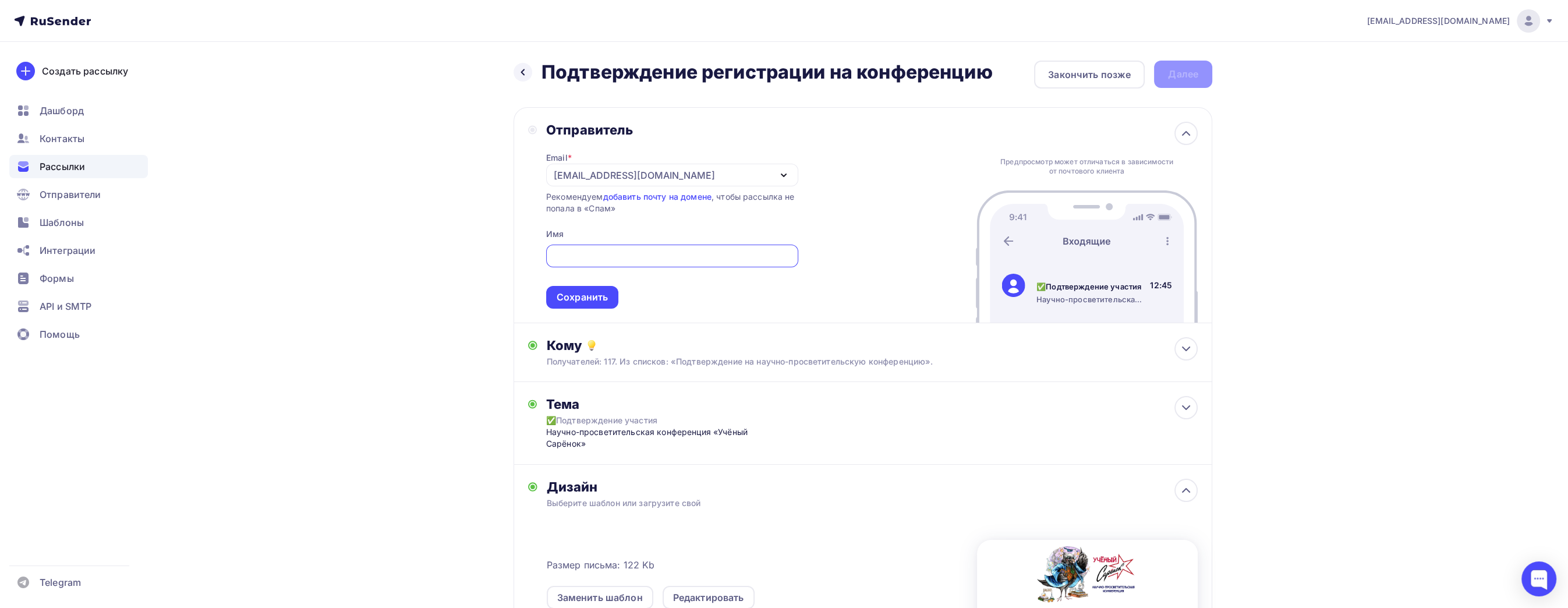
click at [656, 250] on input "text" at bounding box center [672, 256] width 239 height 14
click at [762, 185] on div "[EMAIL_ADDRESS][DOMAIN_NAME]" at bounding box center [672, 175] width 252 height 23
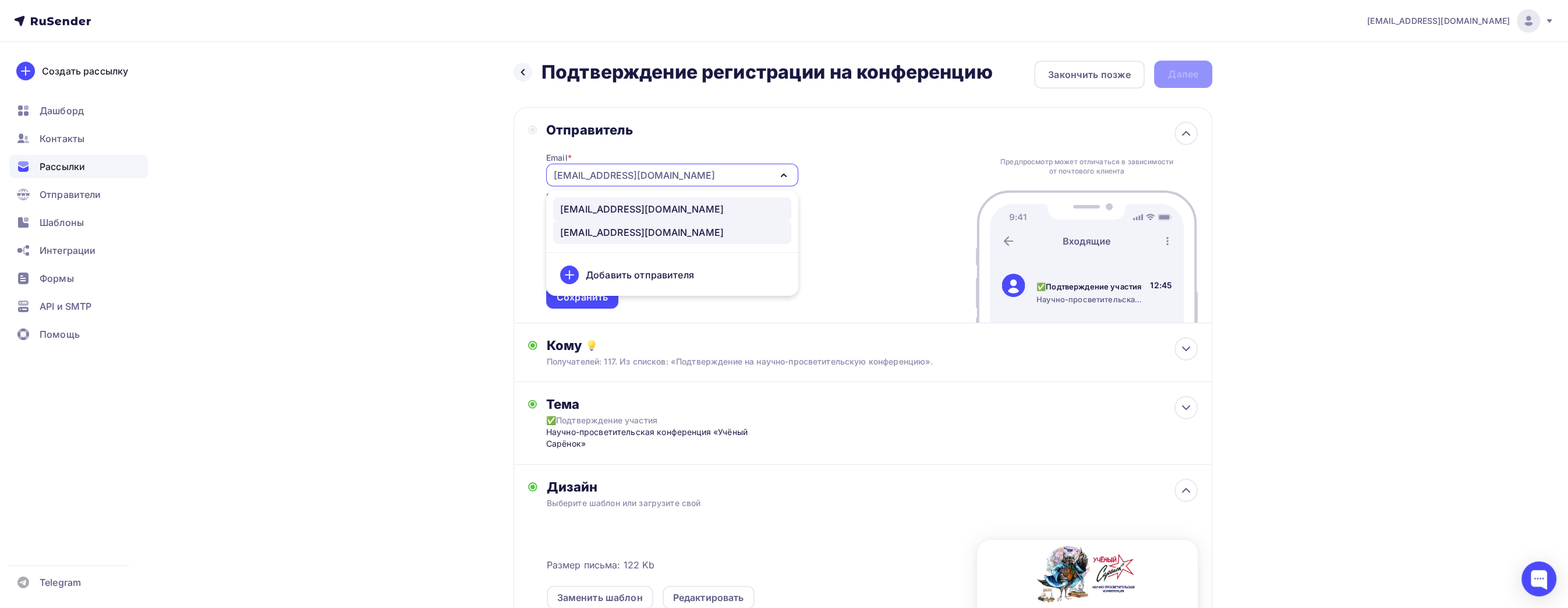
click at [719, 206] on div "[EMAIL_ADDRESS][DOMAIN_NAME]" at bounding box center [672, 209] width 224 height 14
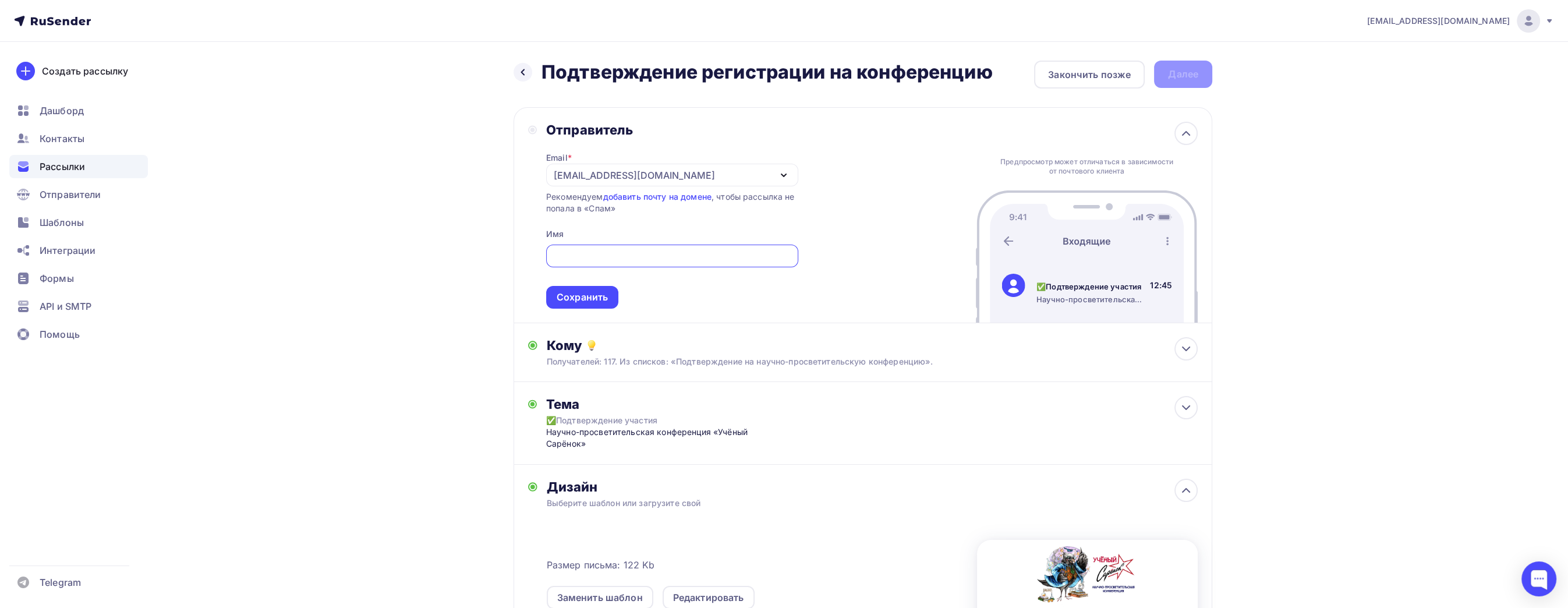
click at [675, 253] on input "text" at bounding box center [672, 256] width 239 height 14
type input "Лекторий Сарёнок"
click at [1104, 80] on div "Закончить позже" at bounding box center [1089, 74] width 83 height 14
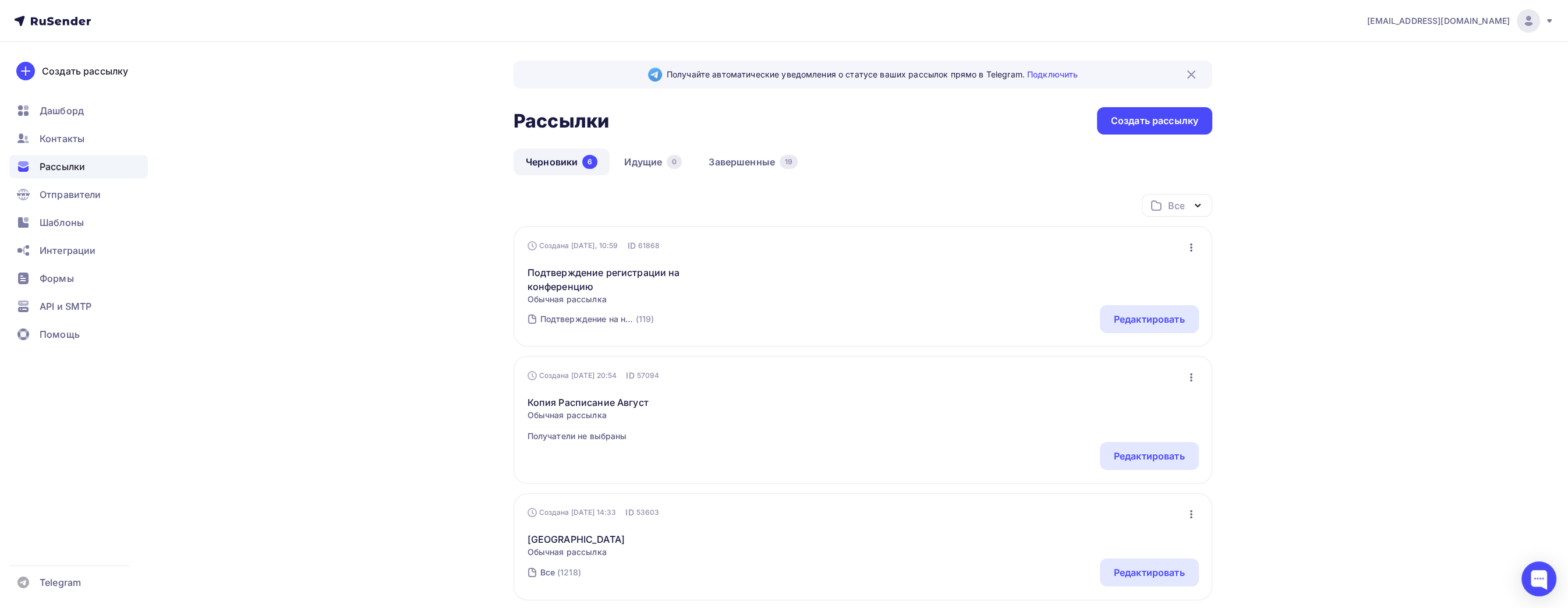
click at [320, 289] on div "Получайте автоматические уведомления о статусе ваших рассылок прямо в Telegram.…" at bounding box center [784, 587] width 954 height 1090
click at [529, 177] on div "Черновики 6 Идущие 0 Завершенные 19" at bounding box center [863, 171] width 699 height 45
click at [367, 409] on div "Получайте автоматические уведомления о статусе ваших рассылок прямо в Telegram.…" at bounding box center [784, 587] width 954 height 1090
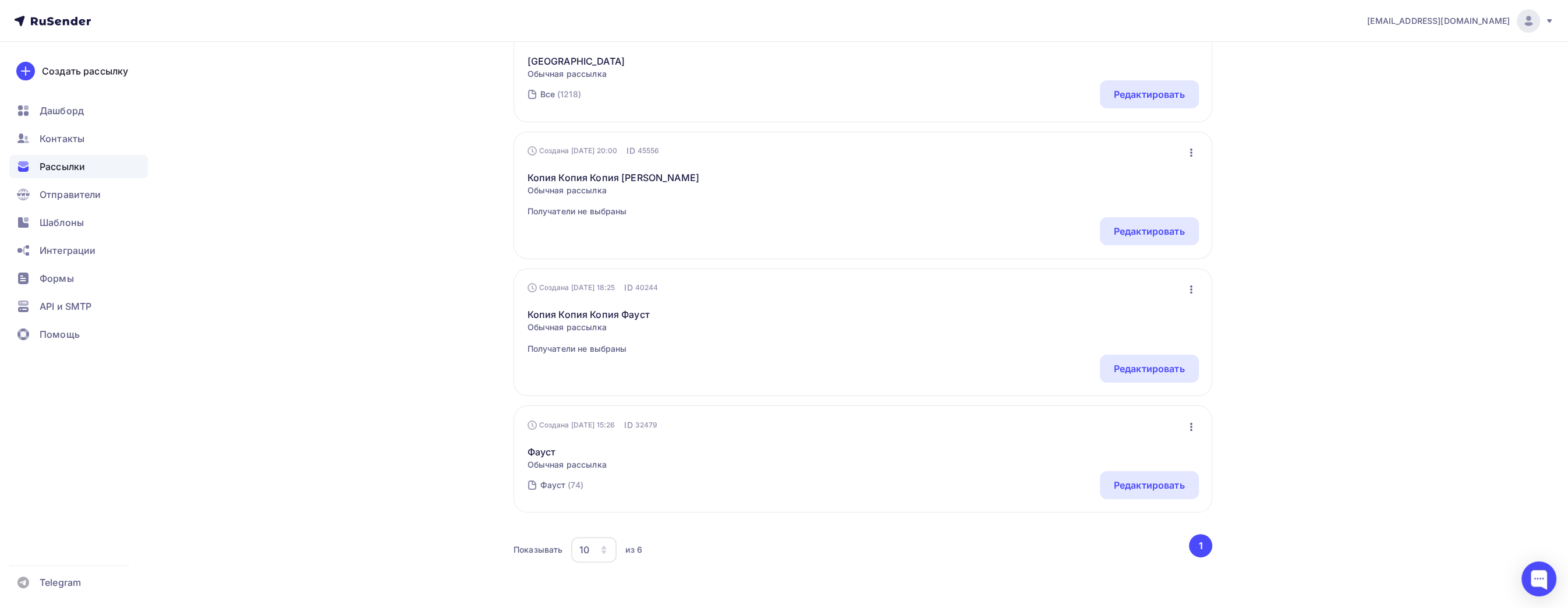
scroll to position [522, 0]
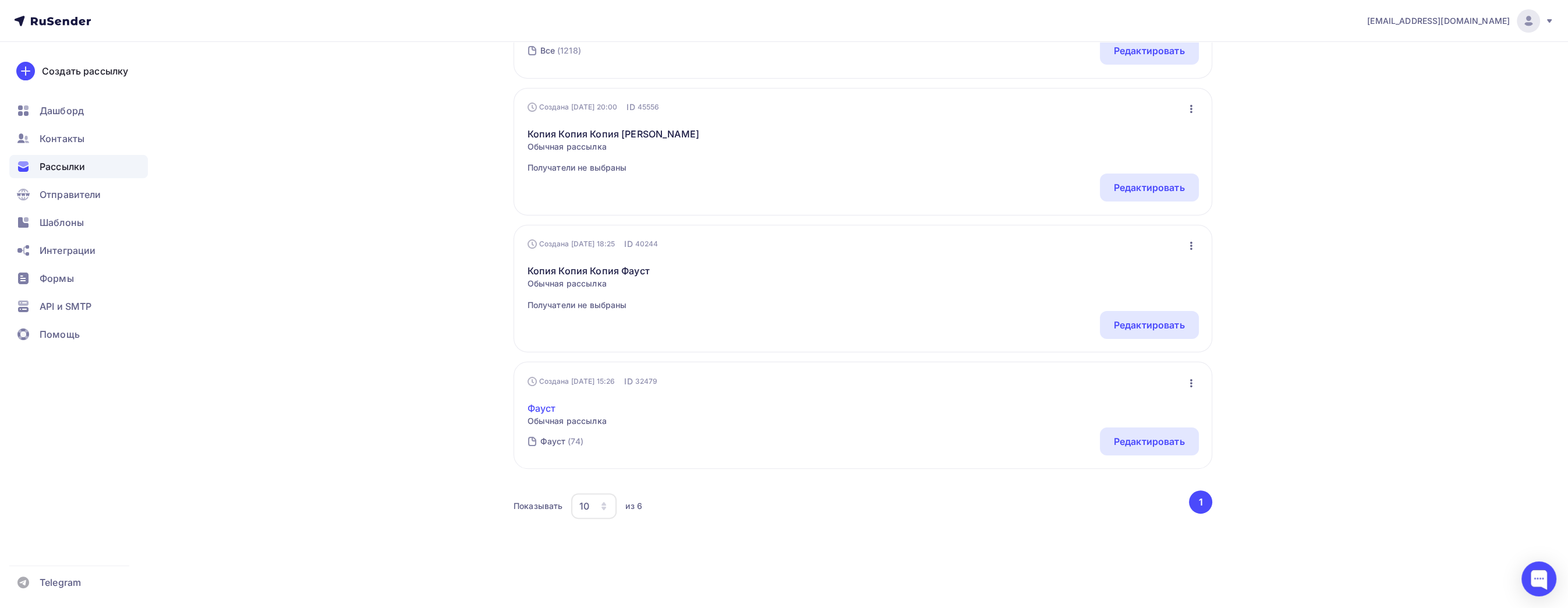
click at [533, 405] on link "Фауст" at bounding box center [567, 408] width 79 height 14
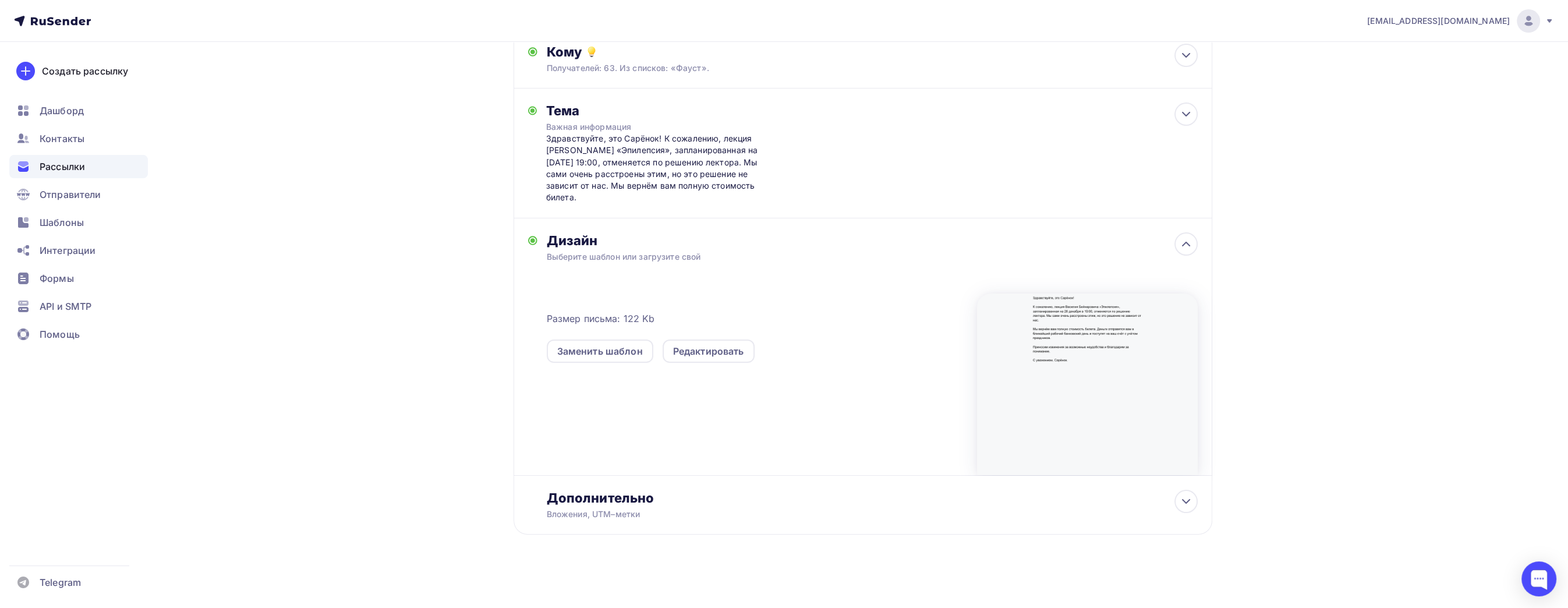
scroll to position [138, 0]
click at [1136, 362] on div at bounding box center [1087, 383] width 221 height 182
click at [50, 106] on span "Дашборд" at bounding box center [62, 110] width 44 height 14
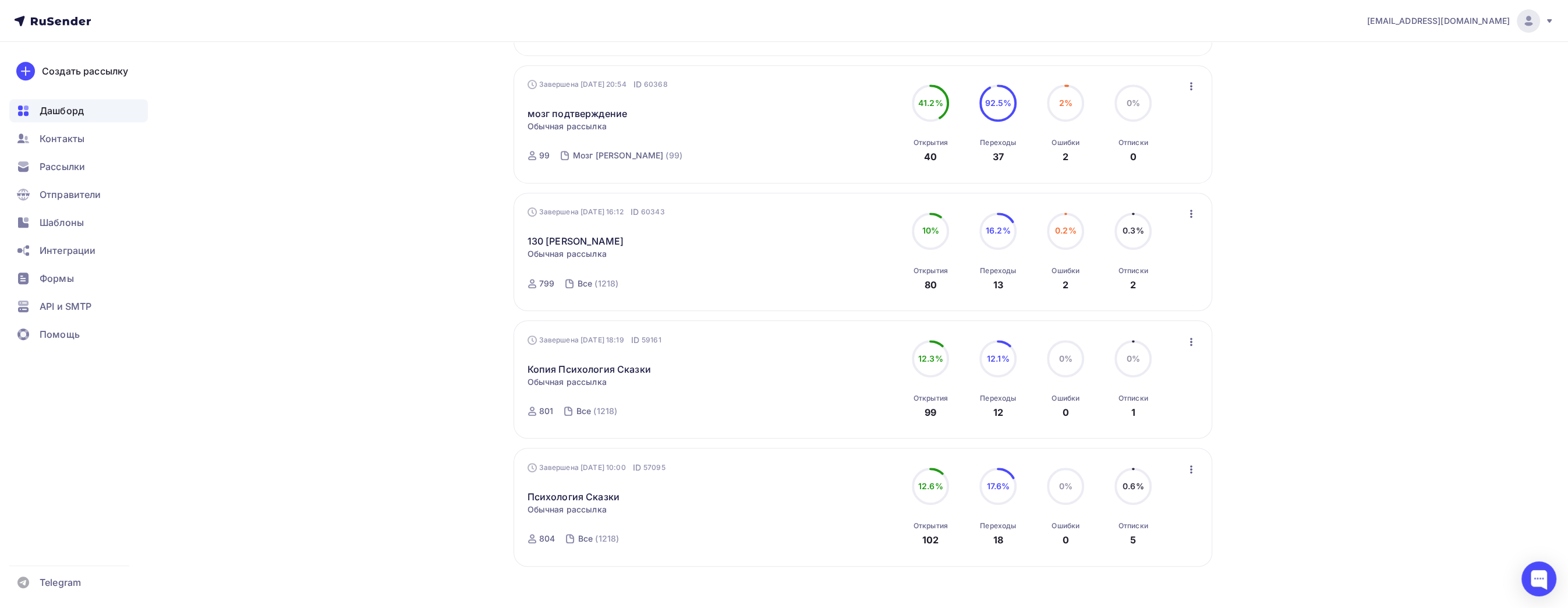
scroll to position [729, 0]
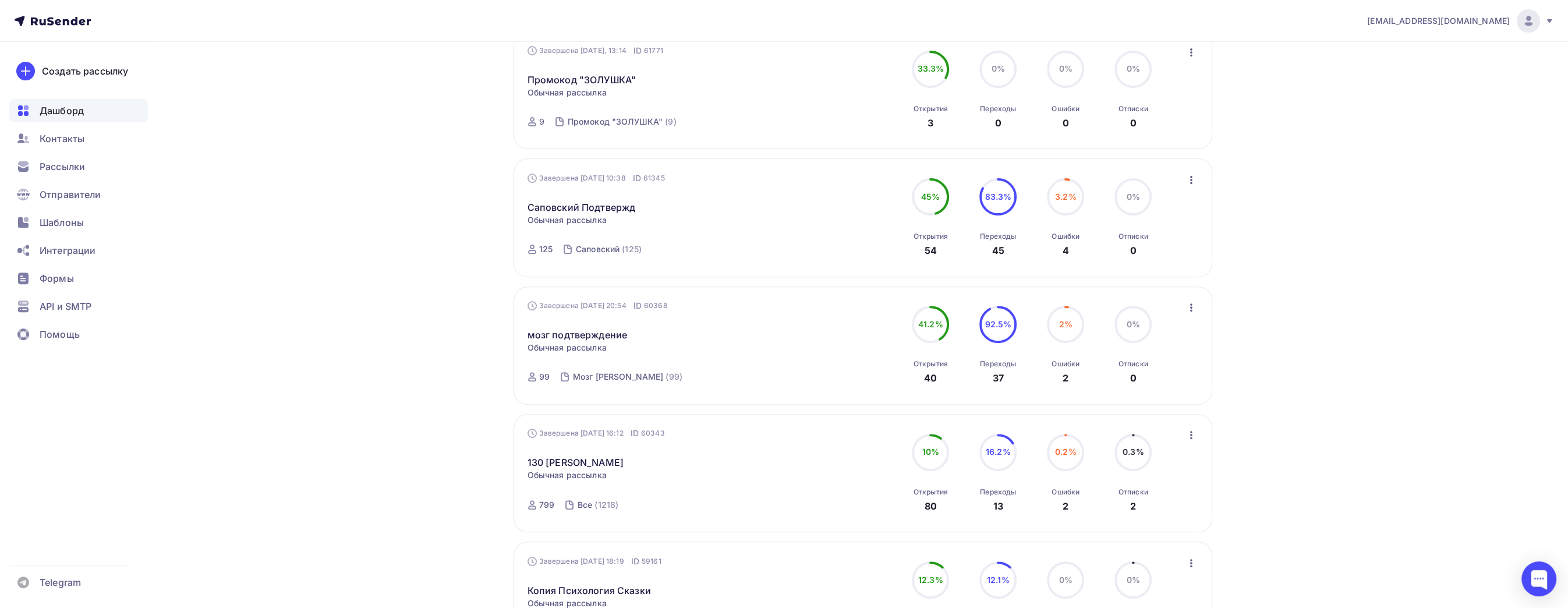
click at [1458, 325] on div "[EMAIL_ADDRESS][DOMAIN_NAME] Аккаунт Тарифы Выйти Создать рассылку [GEOGRAPHIC_…" at bounding box center [784, 58] width 1568 height 1574
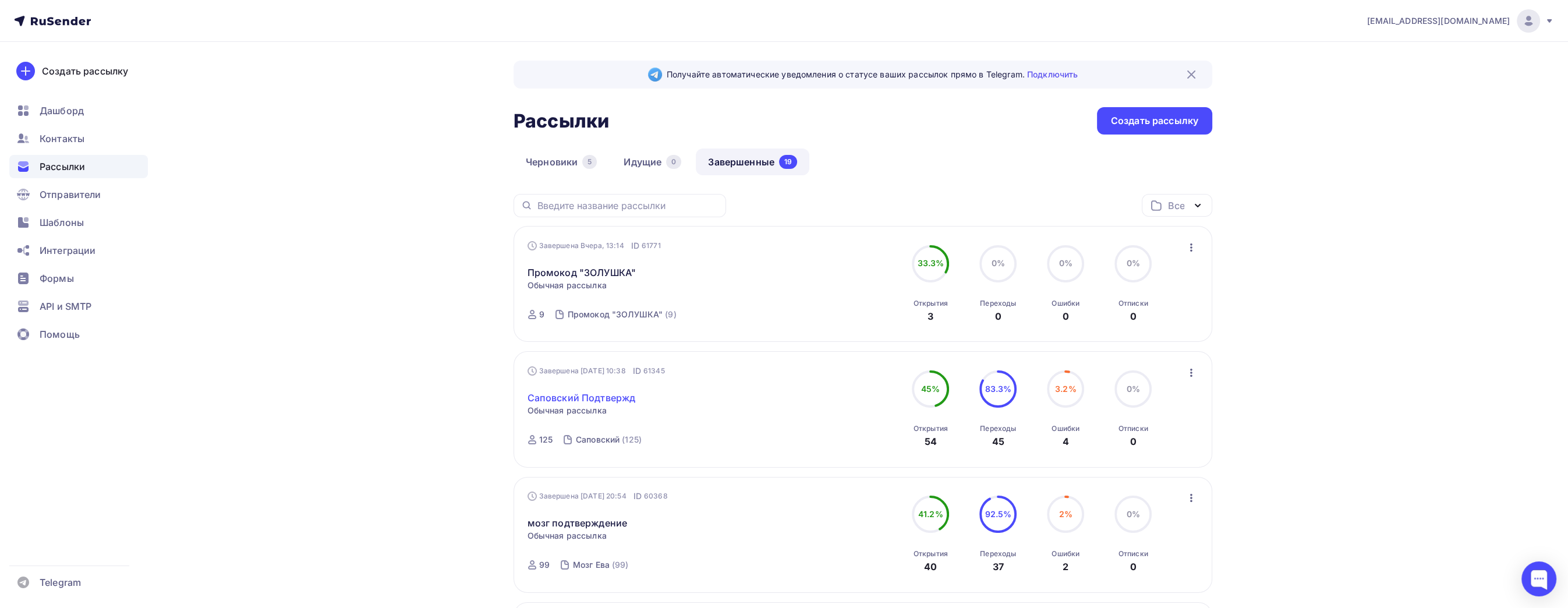
click at [628, 394] on link "Саповский Подтвержд" at bounding box center [581, 398] width 108 height 14
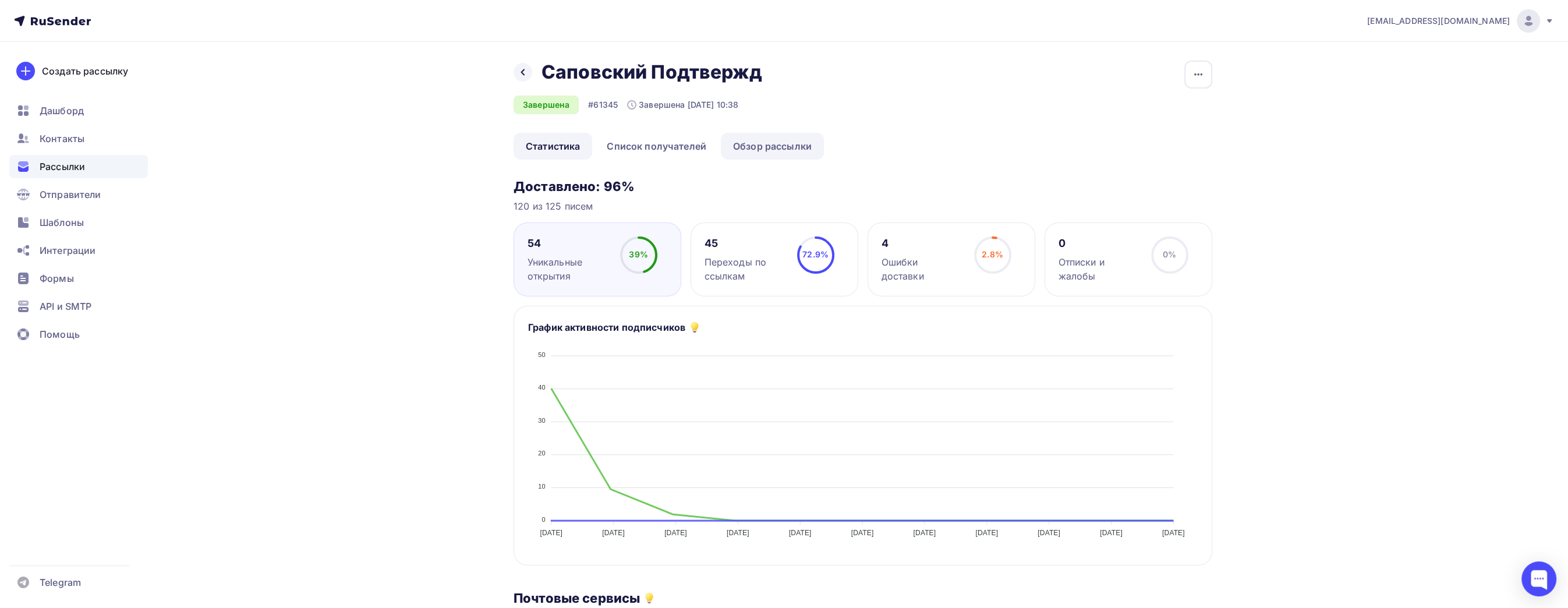
click at [776, 157] on link "Обзор рассылки" at bounding box center [772, 146] width 103 height 27
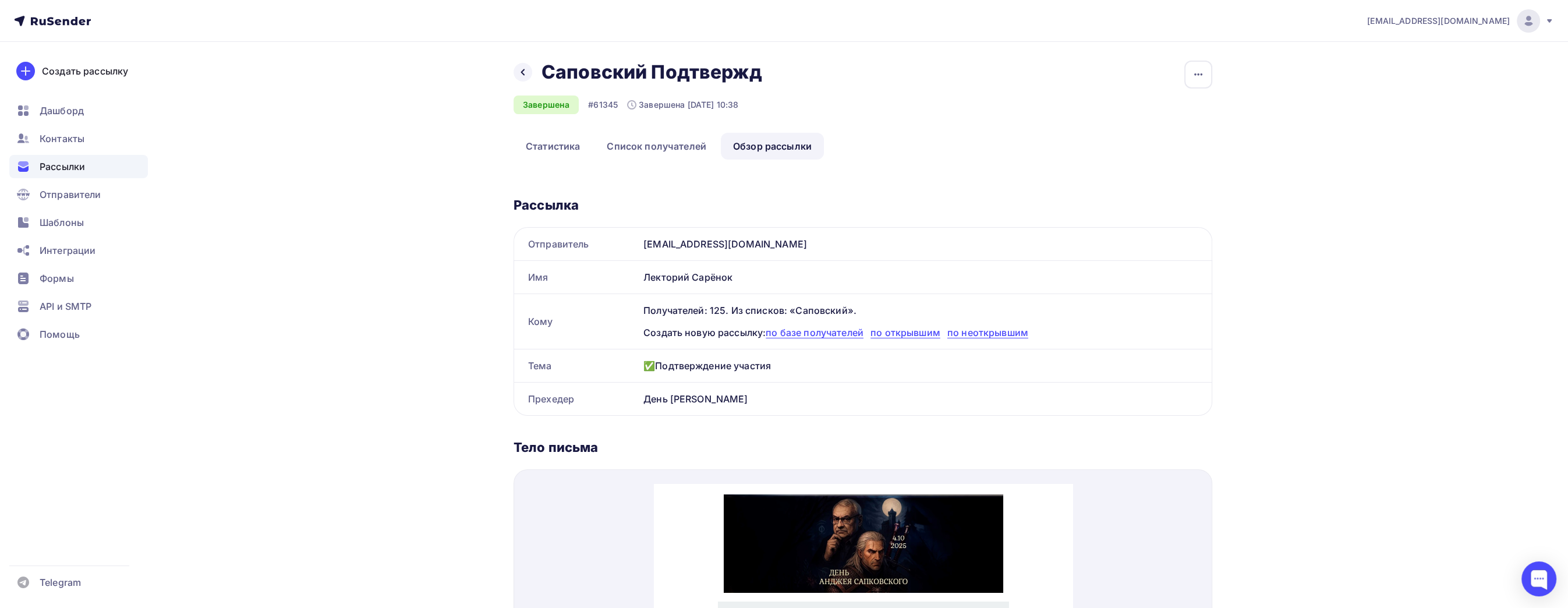
click at [649, 368] on div "✅Подтверждение участия" at bounding box center [925, 366] width 573 height 32
drag, startPoint x: 649, startPoint y: 368, endPoint x: 758, endPoint y: 360, distance: 109.3
click at [758, 360] on div "✅Подтверждение участия" at bounding box center [925, 366] width 573 height 32
copy div "✅Подтверждение участия"
click at [532, 71] on div "Назад Саповский Подтвержд Саповский Подтвержд" at bounding box center [642, 72] width 257 height 23
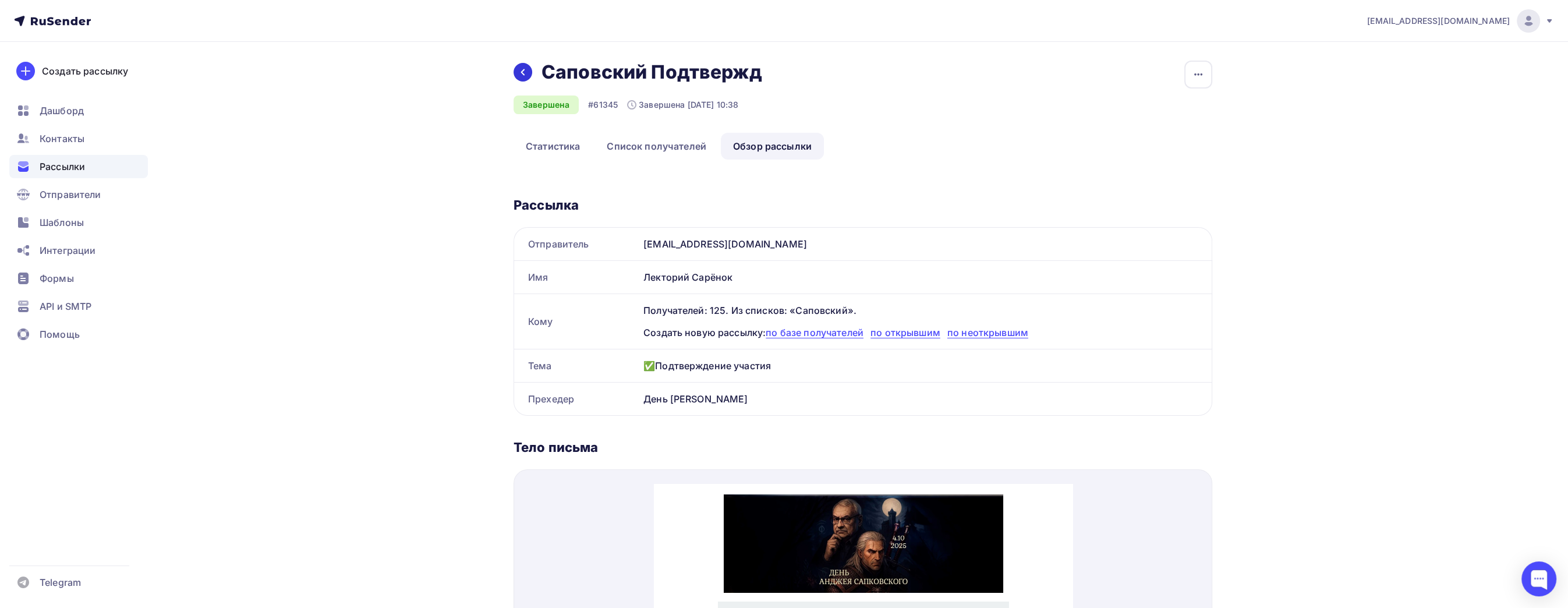
click at [526, 73] on icon at bounding box center [522, 72] width 9 height 9
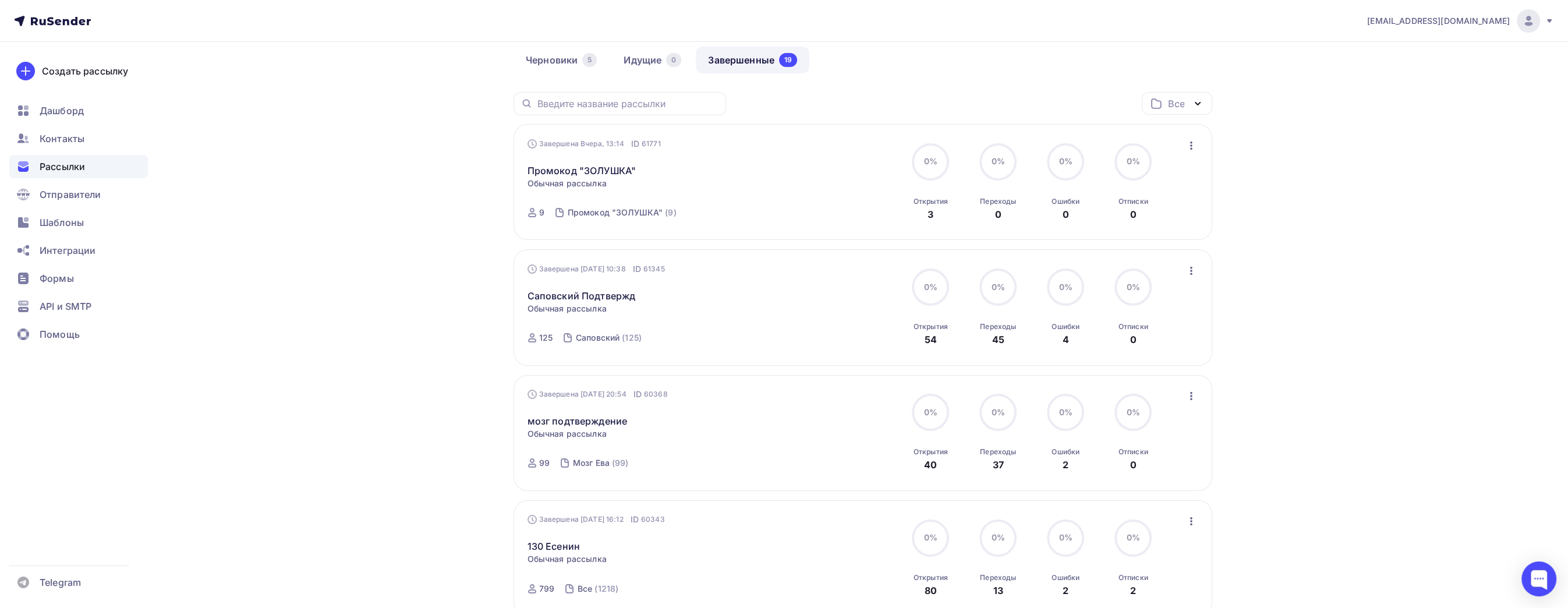
scroll to position [116, 0]
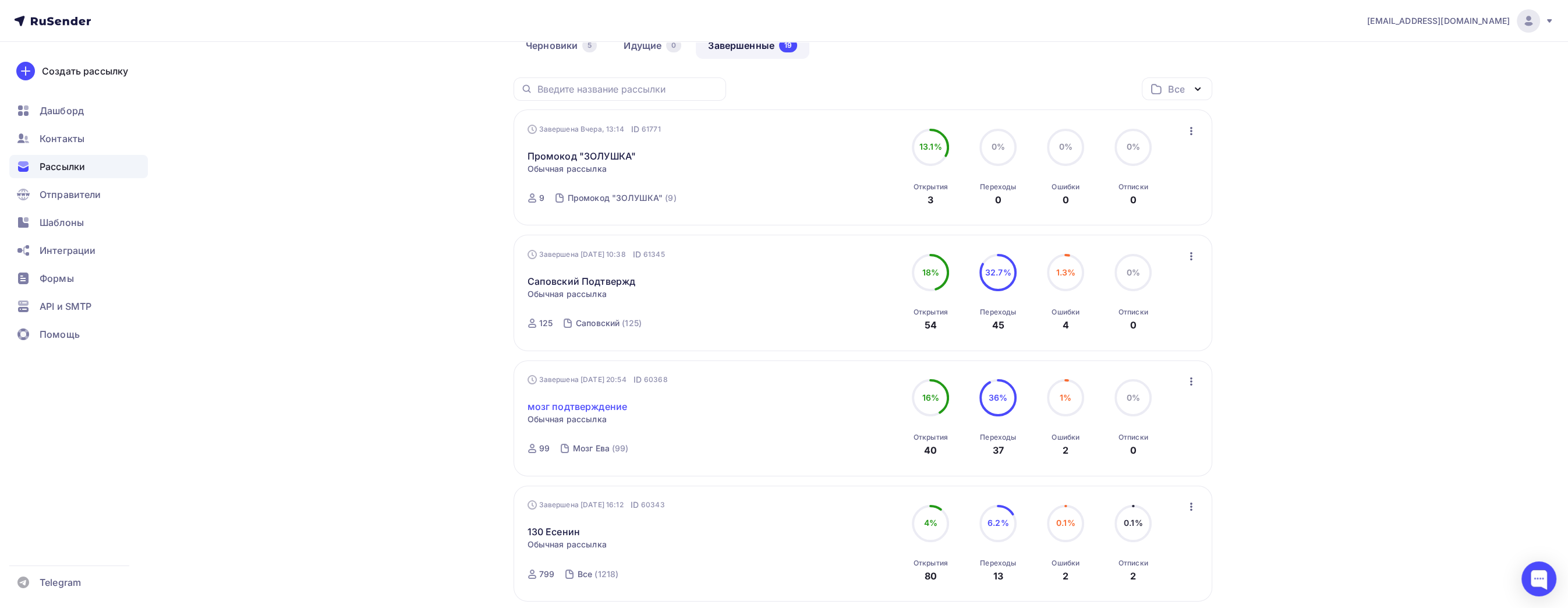
click at [592, 403] on link "мозг подтверждение" at bounding box center [578, 407] width 100 height 14
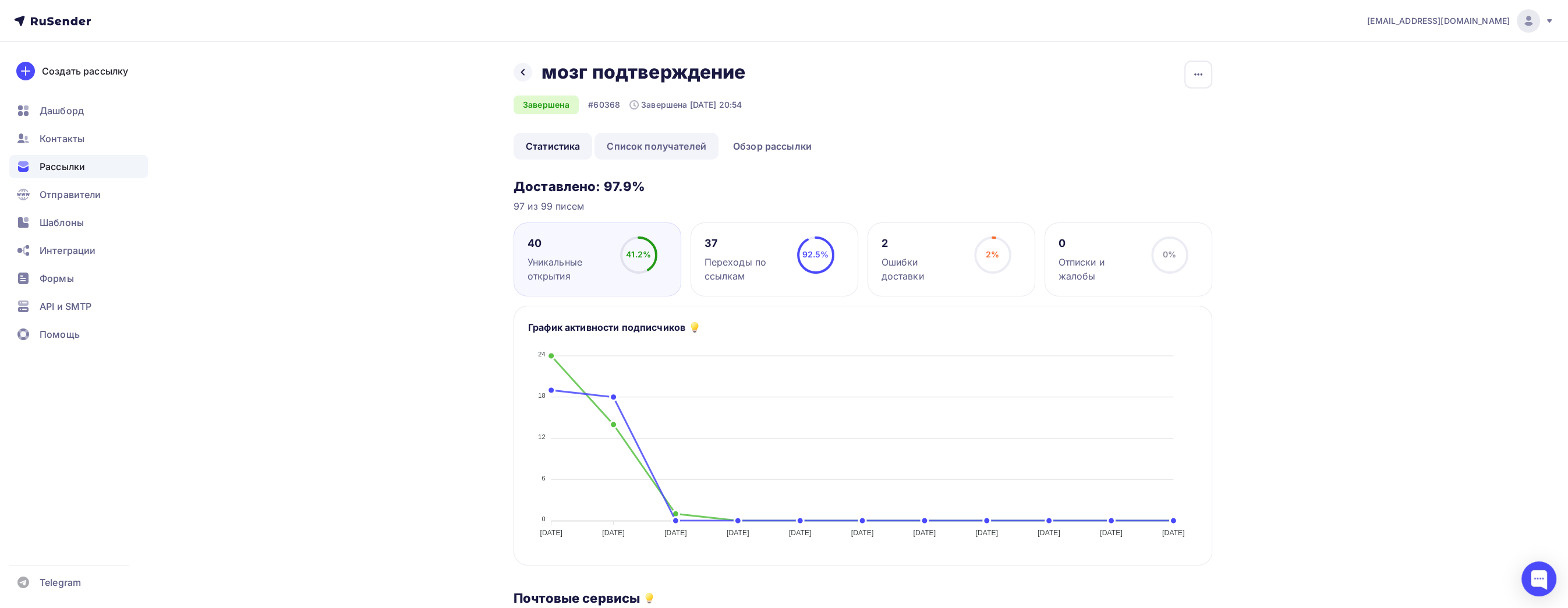
click at [693, 150] on link "Список получателей" at bounding box center [656, 146] width 124 height 27
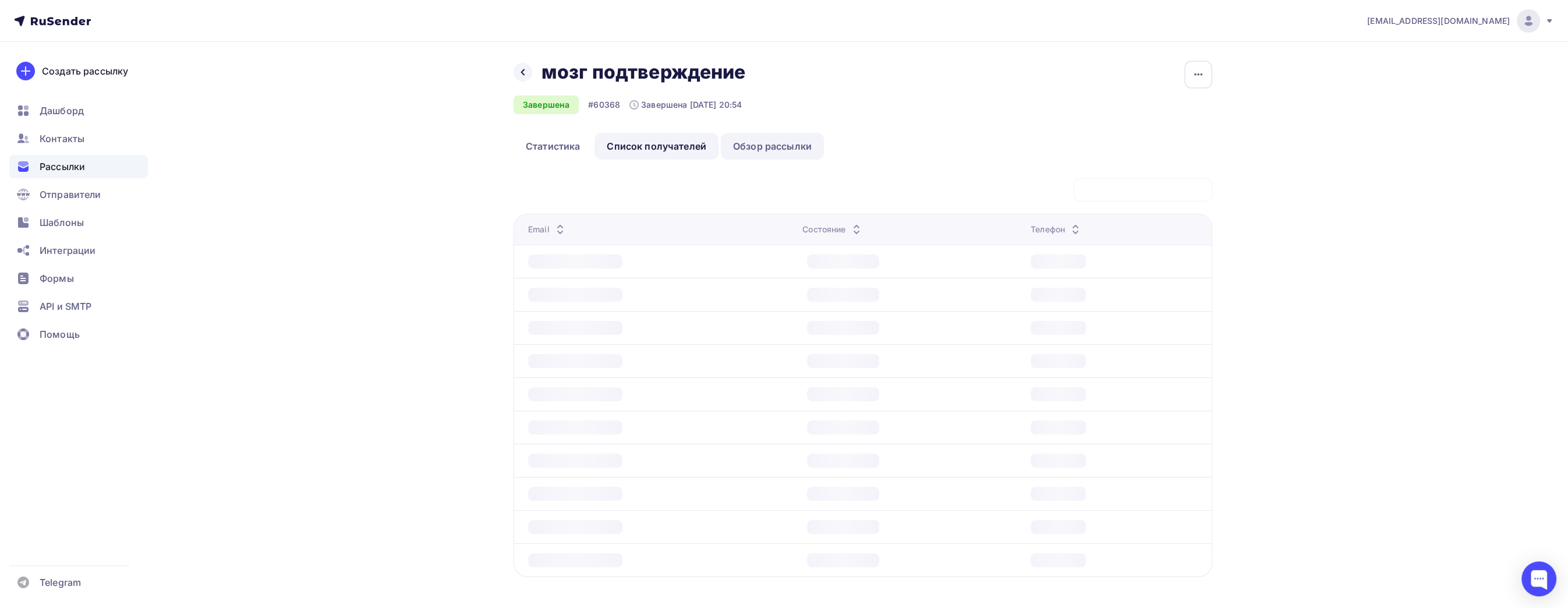
click at [771, 150] on link "Обзор рассылки" at bounding box center [772, 146] width 103 height 27
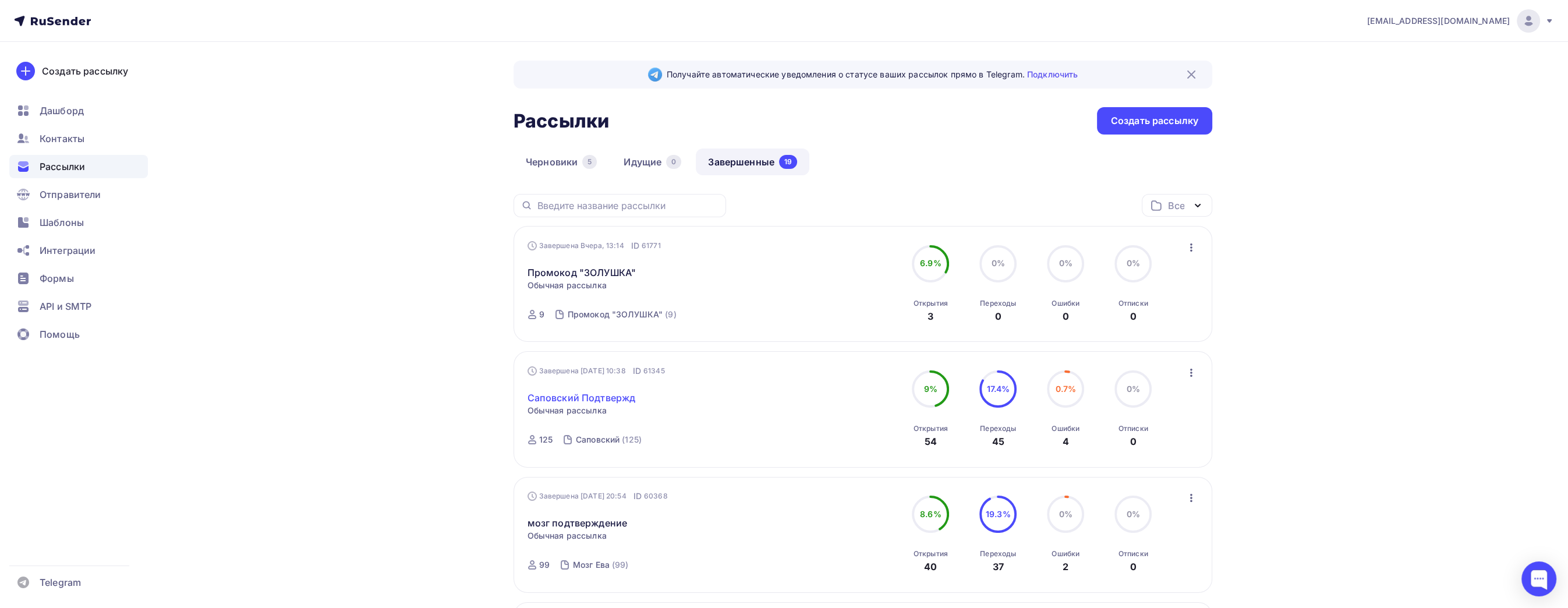
click at [590, 402] on link "Саповский Подтвержд" at bounding box center [581, 398] width 108 height 14
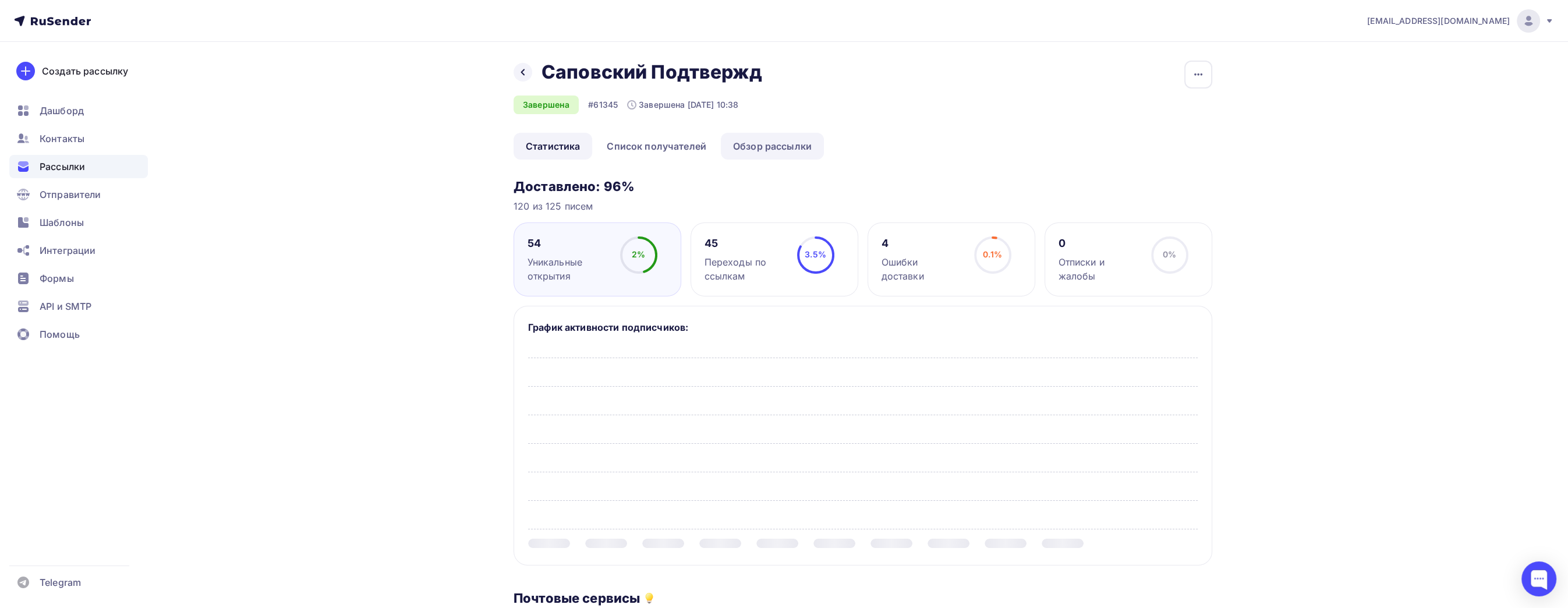
click at [775, 150] on link "Обзор рассылки" at bounding box center [772, 146] width 103 height 27
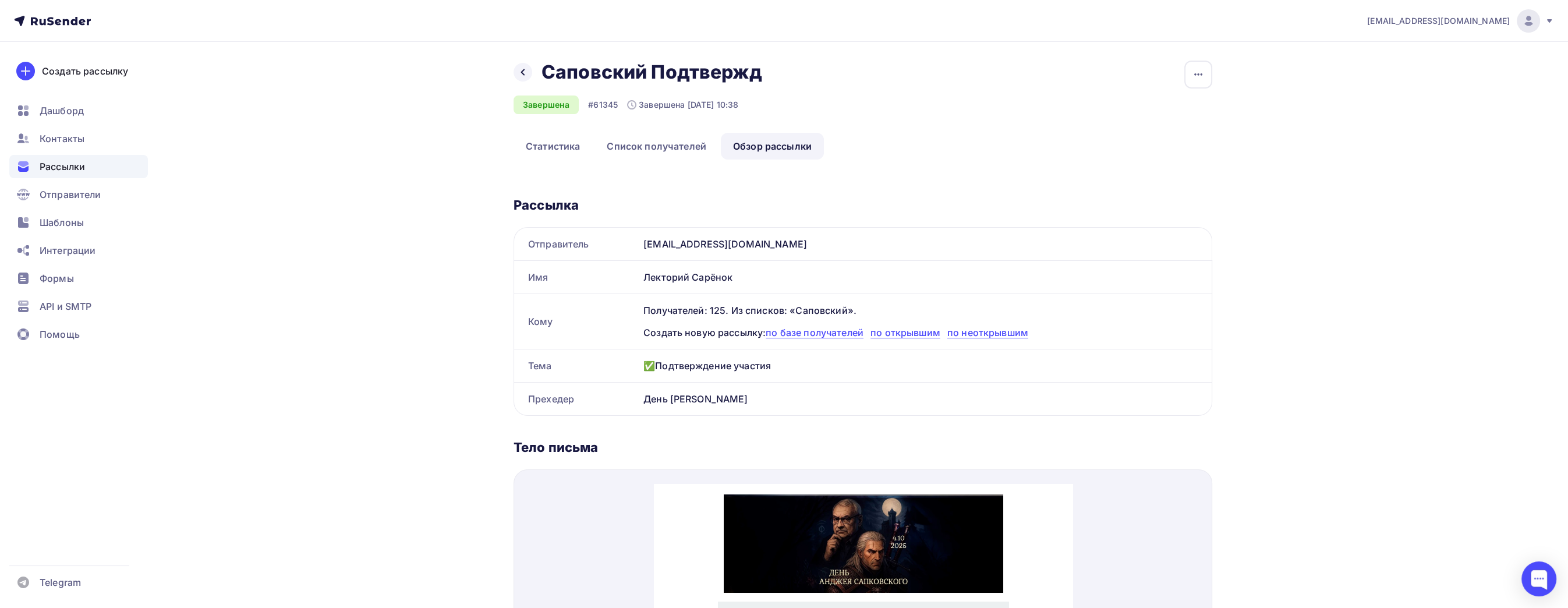
click at [647, 400] on div "День Анджея Сапковского" at bounding box center [925, 399] width 573 height 32
drag, startPoint x: 647, startPoint y: 400, endPoint x: 942, endPoint y: 246, distance: 332.8
click at [761, 398] on div "День Анджея Сапковского" at bounding box center [925, 399] width 573 height 32
